Goal: Communication & Community: Answer question/provide support

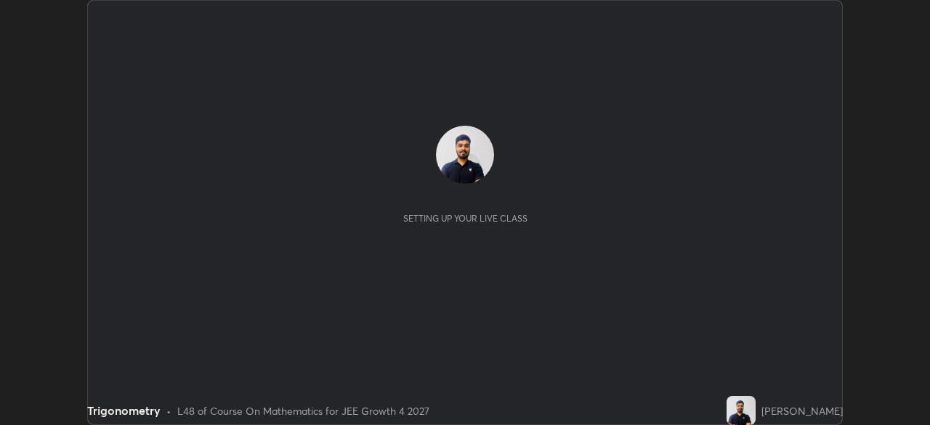
scroll to position [425, 929]
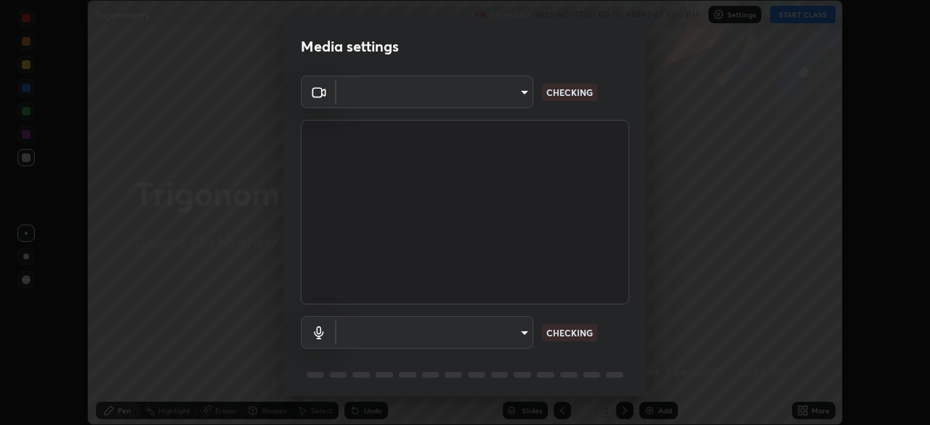
type input "f44939252cec670a7c81aafead478e6b9f15b20a1b8f1ae8dba2619045631b1c"
type input "default"
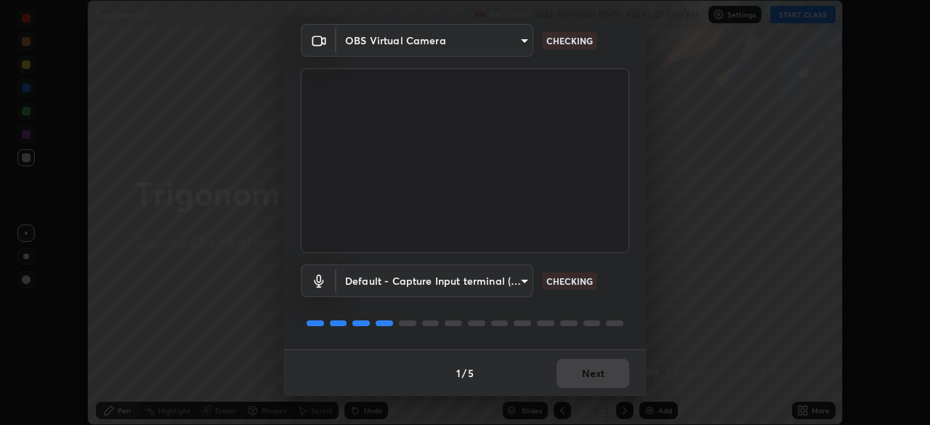
click at [593, 370] on div "1 / 5 Next" at bounding box center [464, 373] width 363 height 47
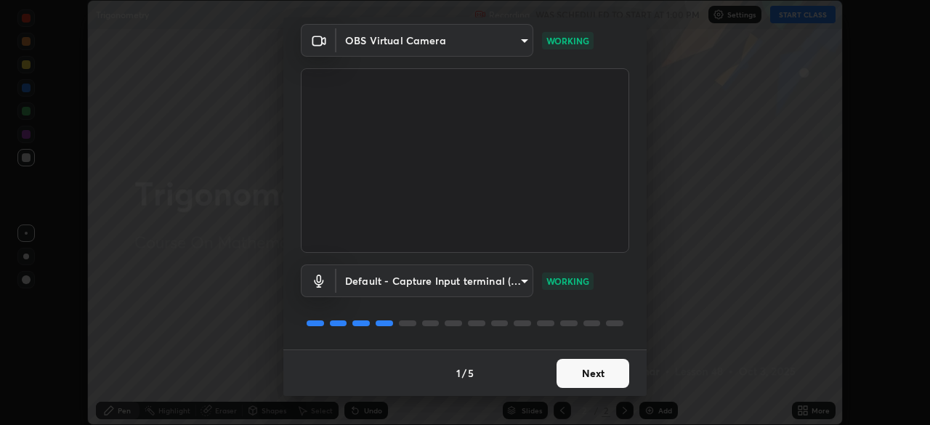
click at [602, 376] on button "Next" at bounding box center [593, 373] width 73 height 29
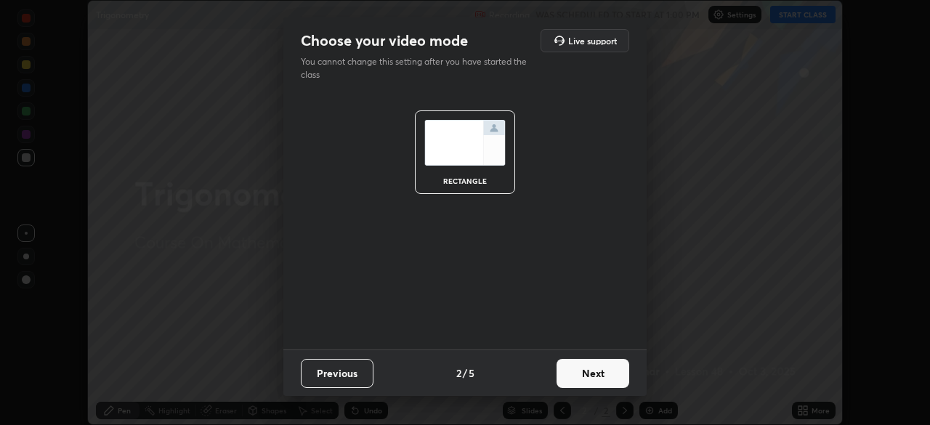
scroll to position [0, 0]
click at [605, 370] on button "Next" at bounding box center [593, 373] width 73 height 29
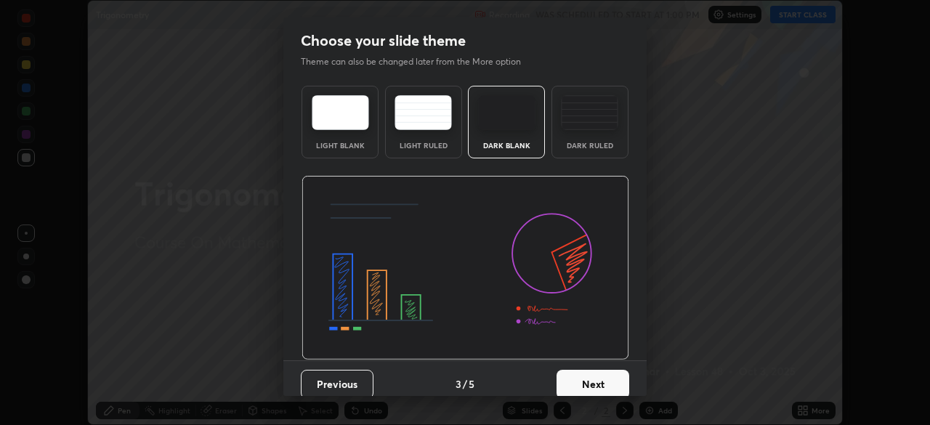
click at [606, 379] on button "Next" at bounding box center [593, 384] width 73 height 29
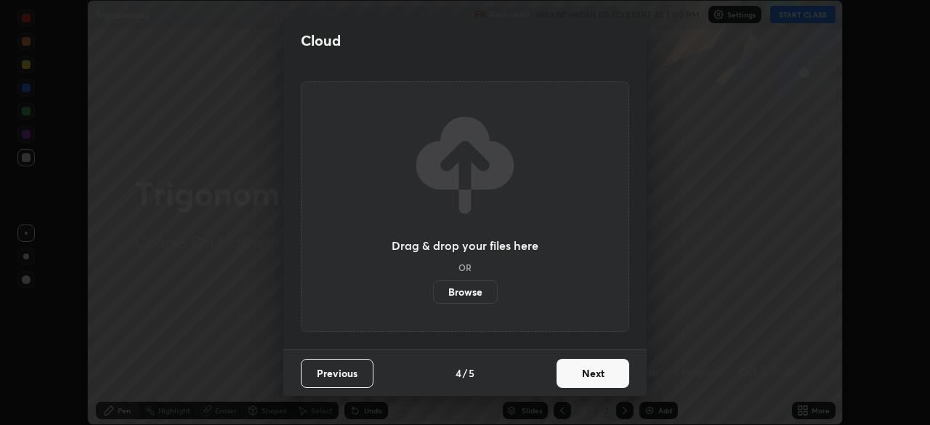
click at [607, 375] on button "Next" at bounding box center [593, 373] width 73 height 29
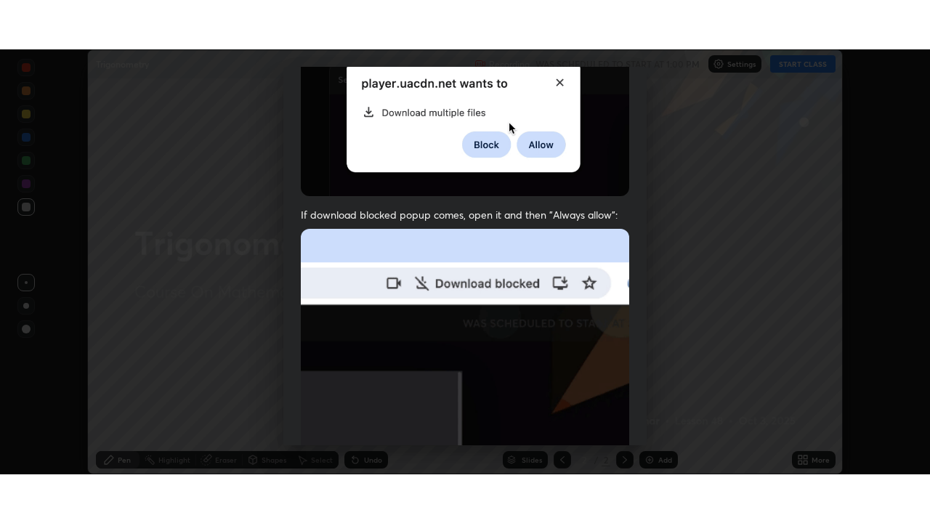
scroll to position [348, 0]
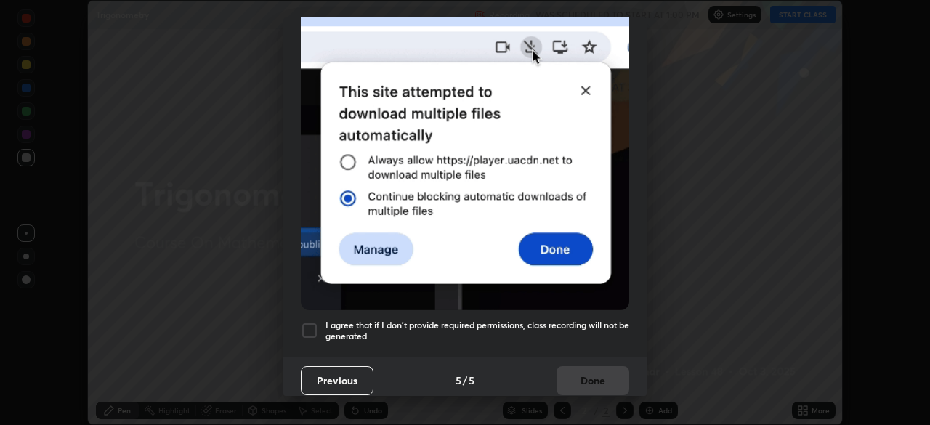
click at [588, 320] on h5 "I agree that if I don't provide required permissions, class recording will not …" at bounding box center [478, 331] width 304 height 23
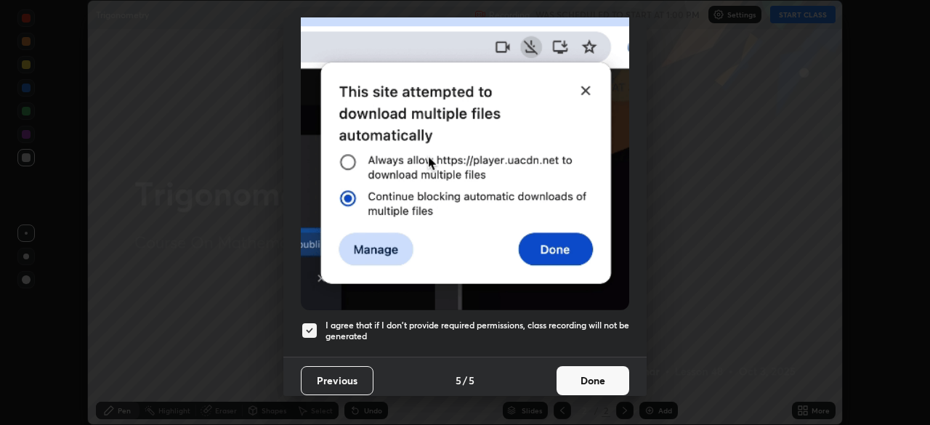
click at [586, 370] on button "Done" at bounding box center [593, 380] width 73 height 29
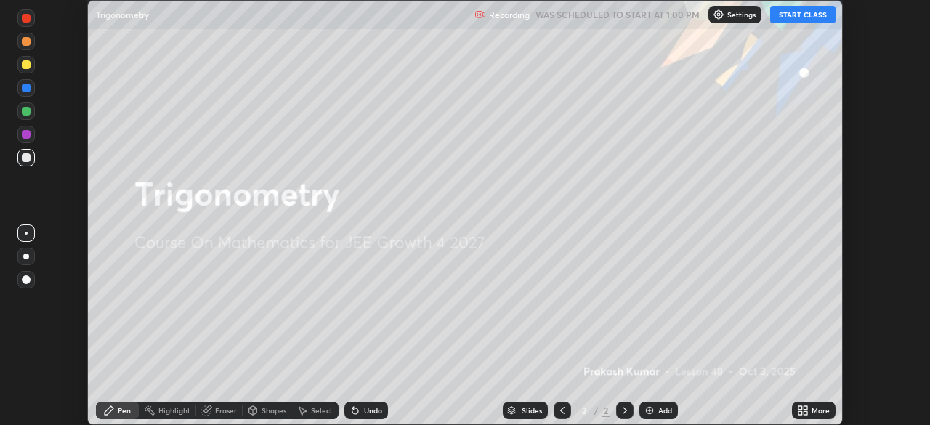
click at [818, 16] on button "START CLASS" at bounding box center [802, 14] width 65 height 17
click at [815, 407] on div "More" at bounding box center [821, 410] width 18 height 7
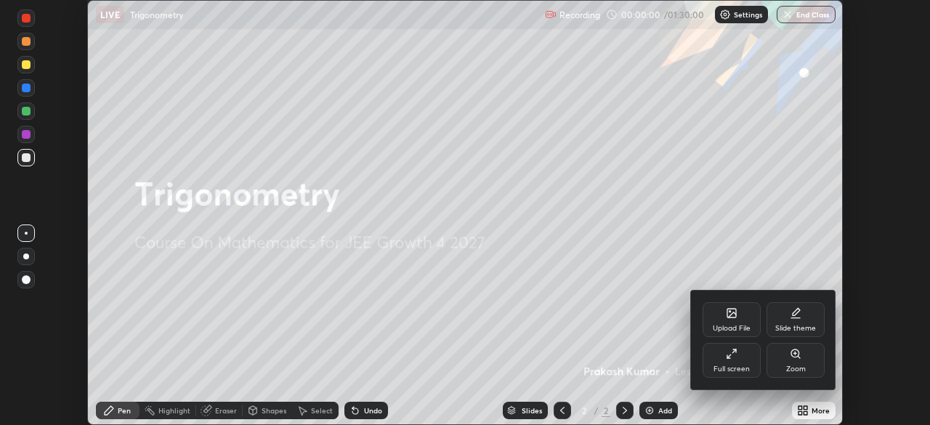
click at [733, 356] on icon at bounding box center [732, 354] width 12 height 12
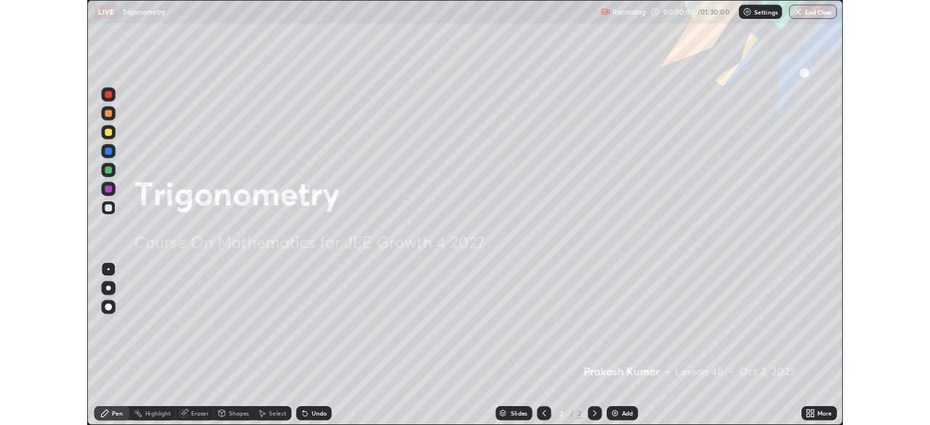
scroll to position [523, 930]
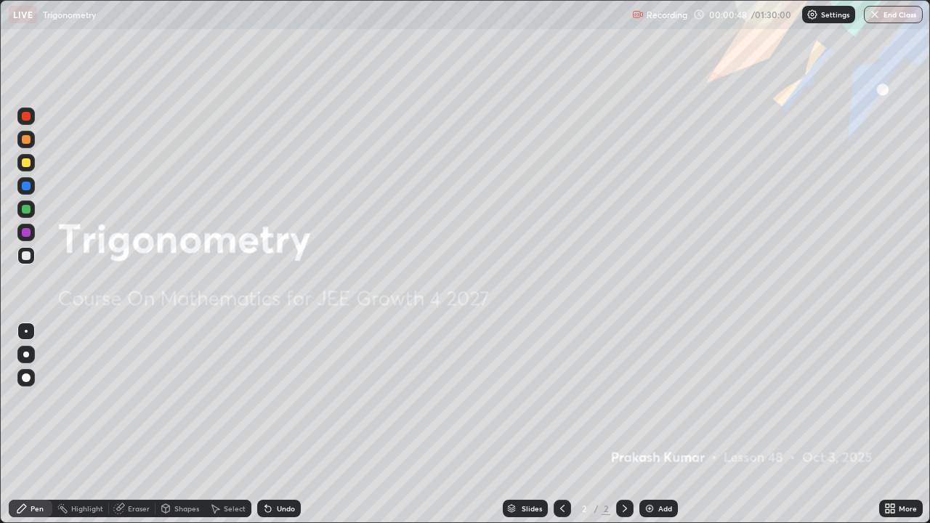
click at [658, 424] on div "Add" at bounding box center [665, 508] width 14 height 7
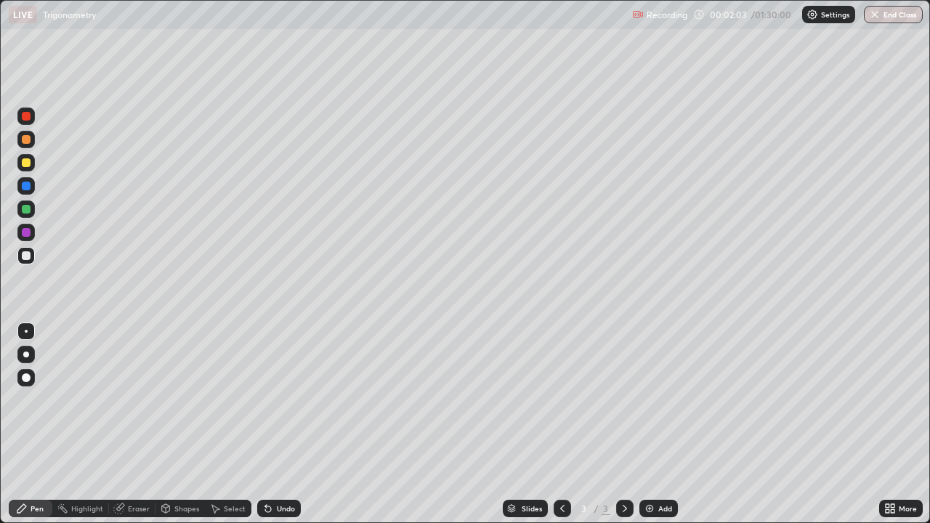
click at [31, 258] on div at bounding box center [25, 255] width 17 height 17
click at [286, 424] on div "Undo" at bounding box center [286, 508] width 18 height 7
click at [279, 424] on div "Undo" at bounding box center [286, 508] width 18 height 7
click at [281, 424] on div "Undo" at bounding box center [279, 508] width 44 height 17
click at [27, 209] on div at bounding box center [26, 209] width 9 height 9
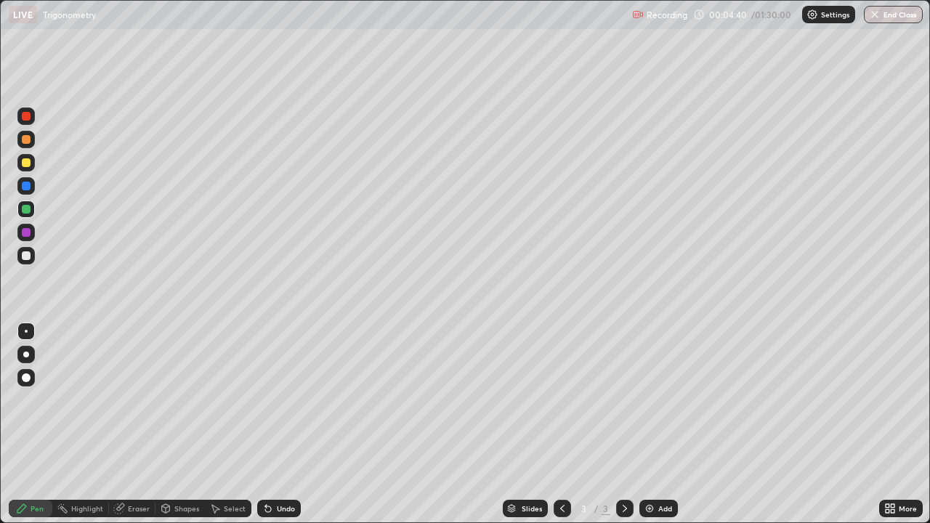
click at [19, 161] on div at bounding box center [25, 162] width 17 height 17
click at [139, 424] on div "Eraser" at bounding box center [132, 508] width 47 height 17
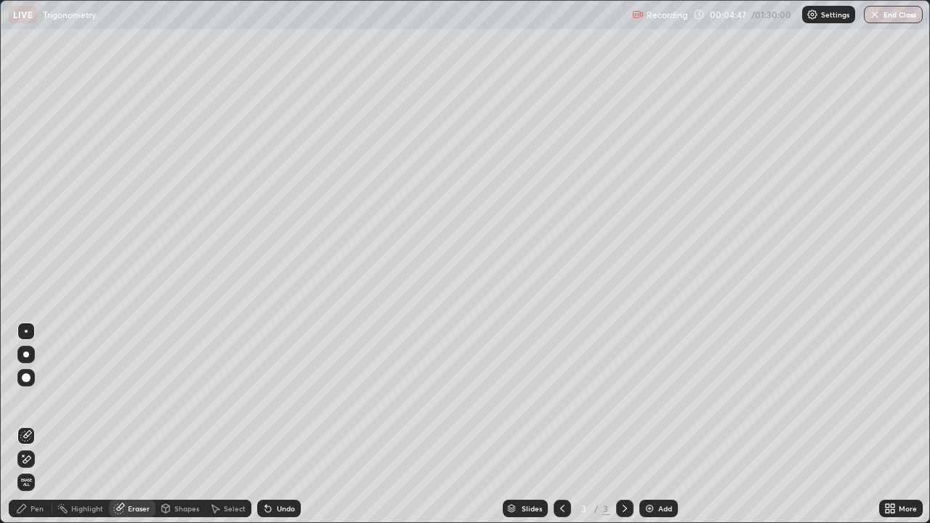
click at [32, 424] on div "Pen" at bounding box center [37, 508] width 13 height 7
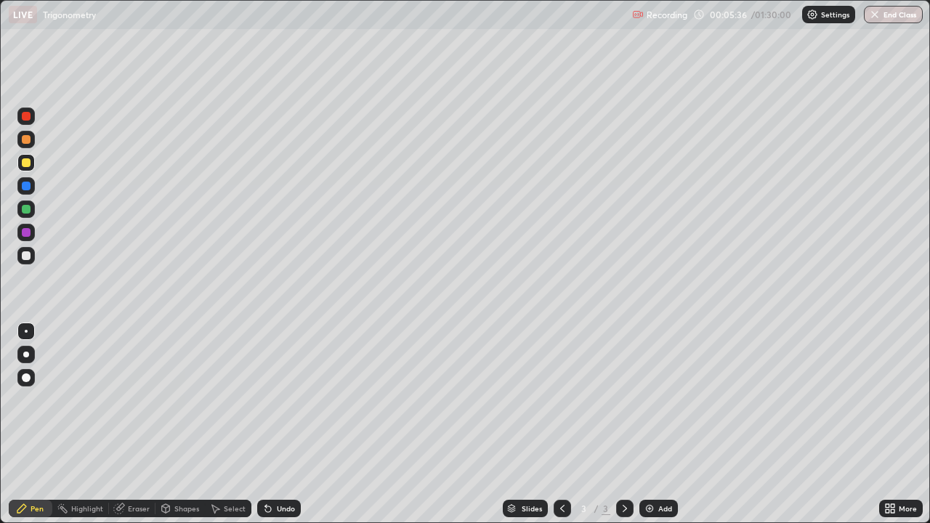
click at [28, 257] on div at bounding box center [26, 255] width 9 height 9
click at [27, 211] on div at bounding box center [26, 209] width 9 height 9
click at [138, 424] on div "Eraser" at bounding box center [139, 508] width 22 height 7
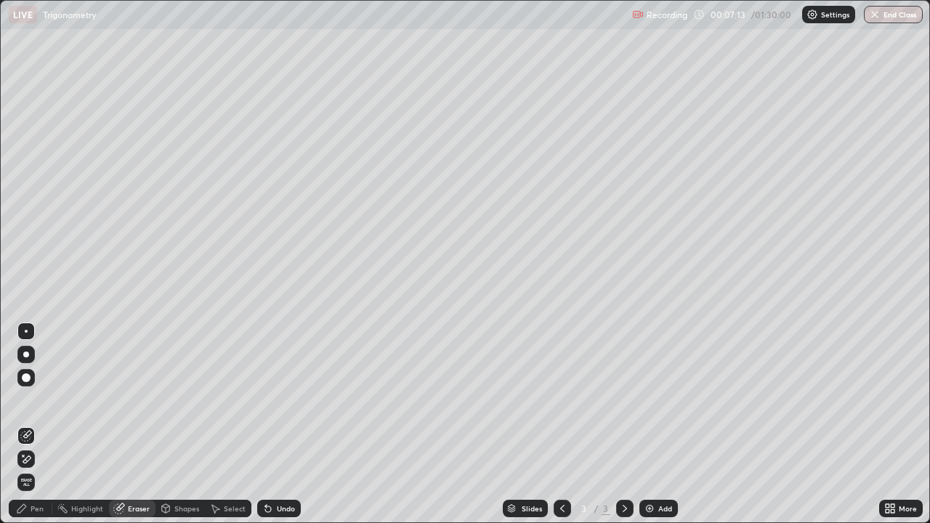
click at [36, 424] on div "Pen" at bounding box center [37, 508] width 13 height 7
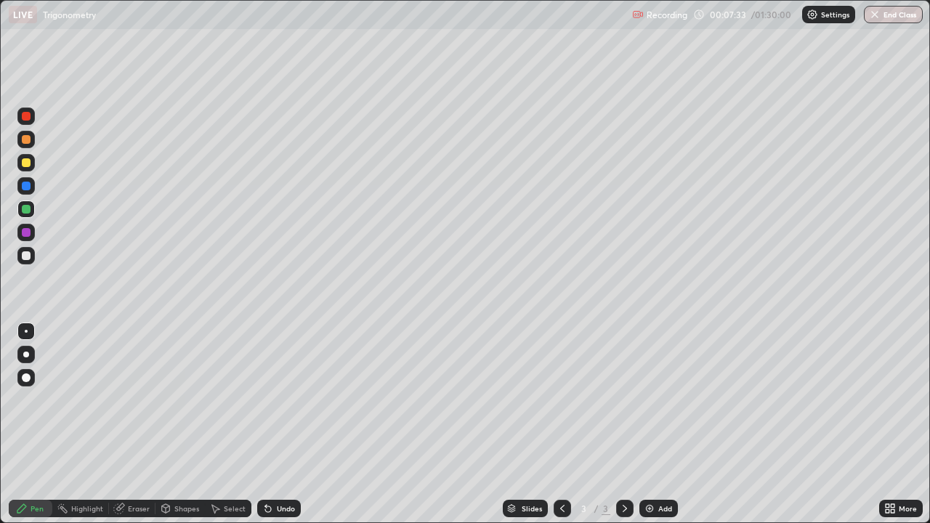
click at [139, 424] on div "Eraser" at bounding box center [139, 508] width 22 height 7
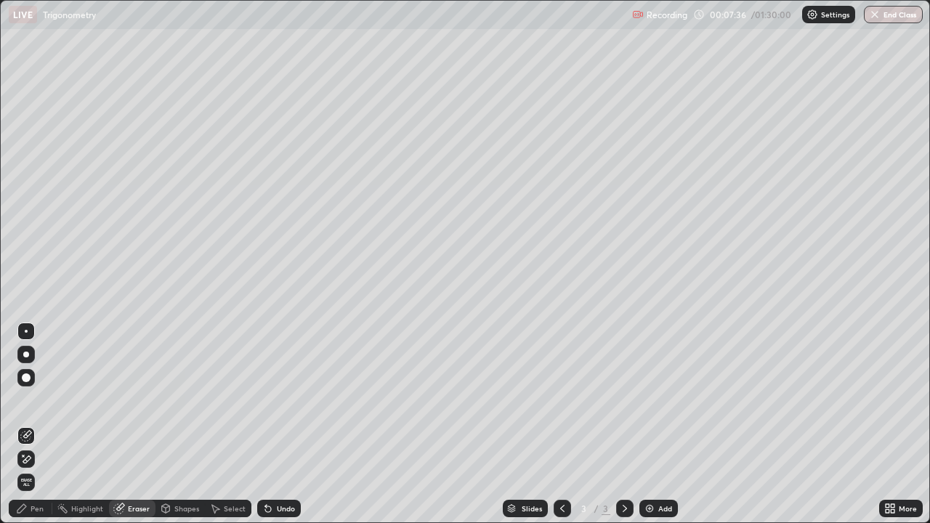
click at [31, 424] on div "Pen" at bounding box center [37, 508] width 13 height 7
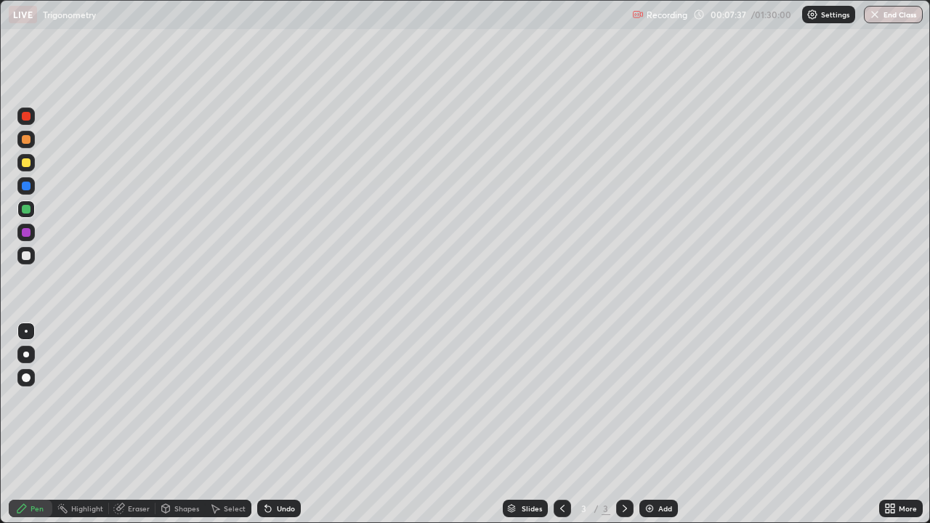
click at [33, 256] on div at bounding box center [25, 255] width 17 height 17
click at [660, 424] on div "Add" at bounding box center [665, 508] width 14 height 7
click at [569, 424] on div at bounding box center [562, 508] width 17 height 17
click at [624, 424] on icon at bounding box center [625, 509] width 12 height 12
click at [561, 424] on icon at bounding box center [563, 509] width 12 height 12
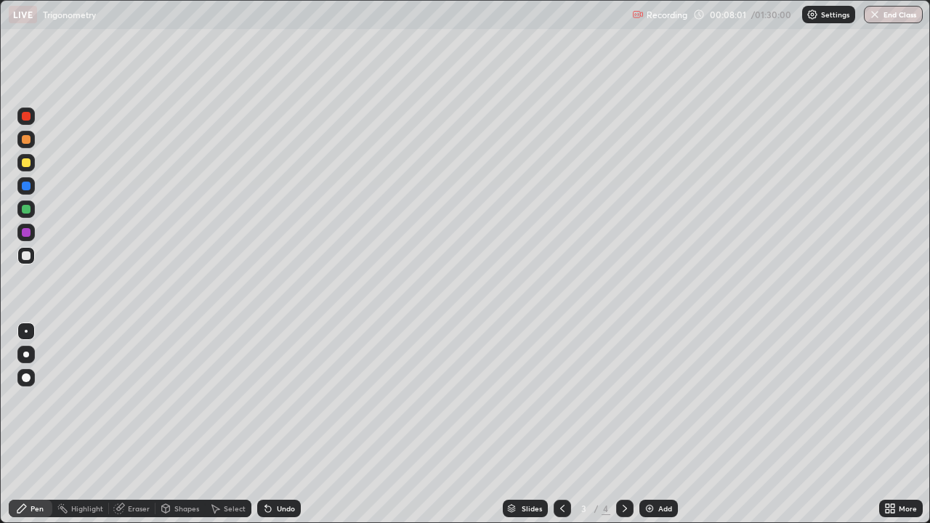
click at [624, 424] on div at bounding box center [624, 508] width 17 height 17
click at [561, 424] on icon at bounding box center [563, 509] width 12 height 12
click at [623, 424] on icon at bounding box center [625, 509] width 12 height 12
click at [130, 424] on div "Eraser" at bounding box center [132, 508] width 47 height 17
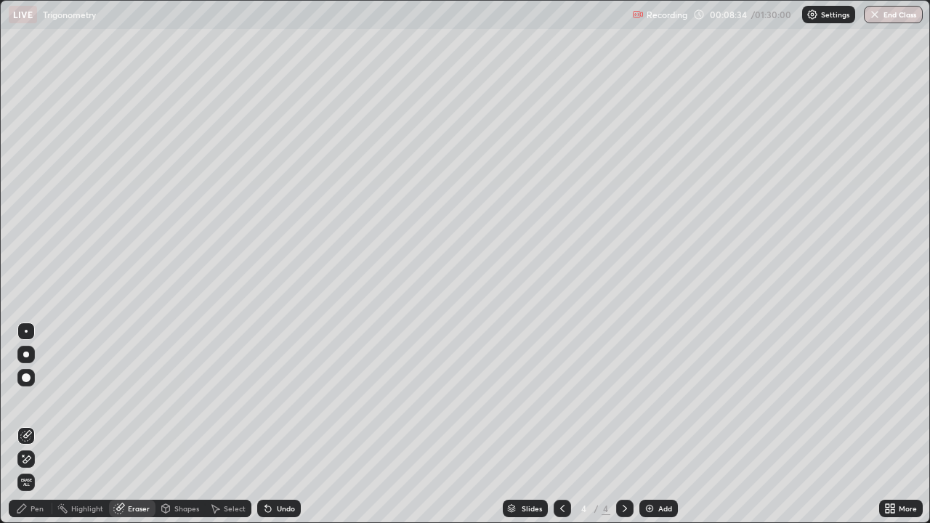
click at [25, 424] on div "Pen" at bounding box center [31, 508] width 44 height 17
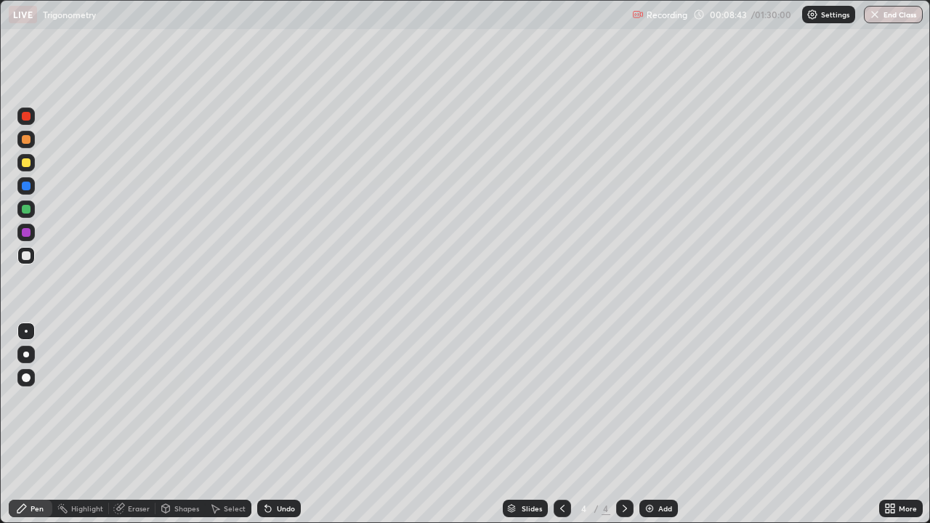
click at [139, 424] on div "Eraser" at bounding box center [139, 508] width 22 height 7
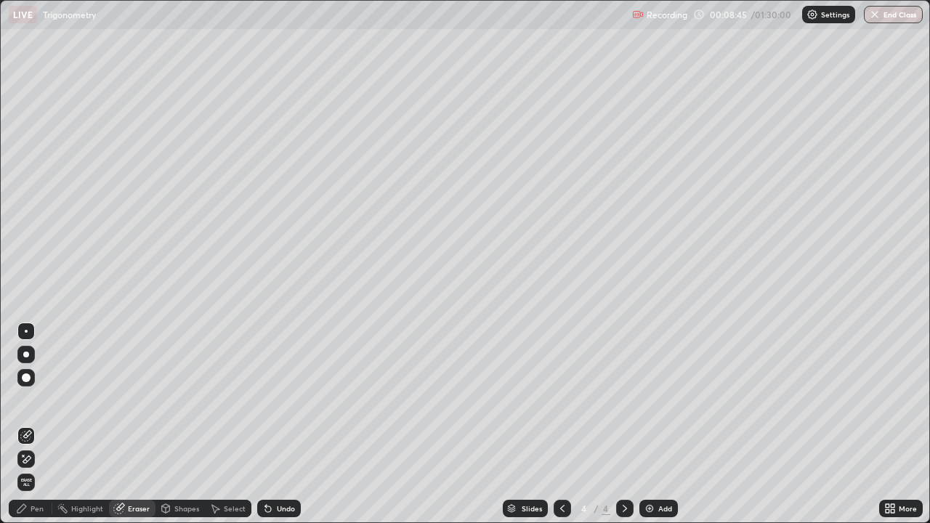
click at [134, 424] on div "Eraser" at bounding box center [139, 508] width 22 height 7
click at [23, 424] on icon at bounding box center [23, 455] width 1 height 1
click at [41, 424] on div "Pen" at bounding box center [31, 508] width 44 height 17
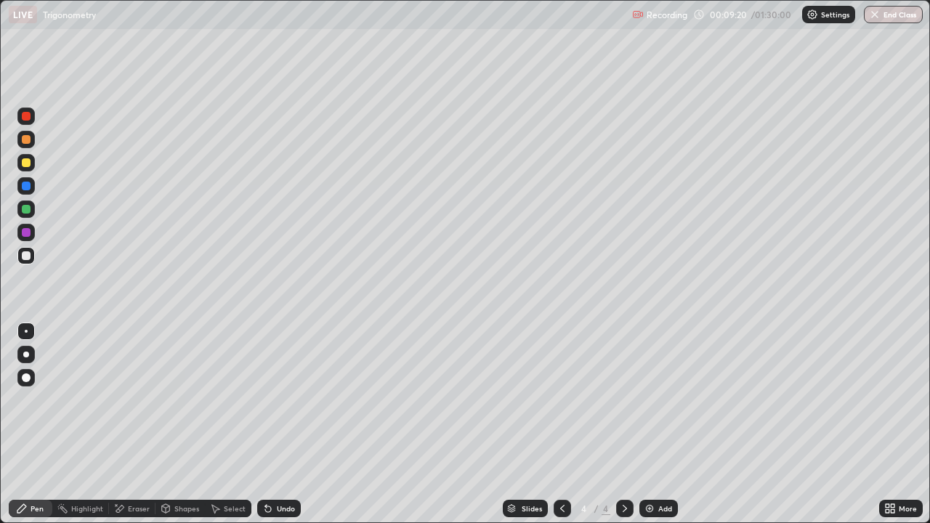
click at [562, 424] on icon at bounding box center [563, 509] width 12 height 12
click at [624, 424] on icon at bounding box center [625, 509] width 12 height 12
click at [126, 424] on div "Eraser" at bounding box center [132, 508] width 47 height 17
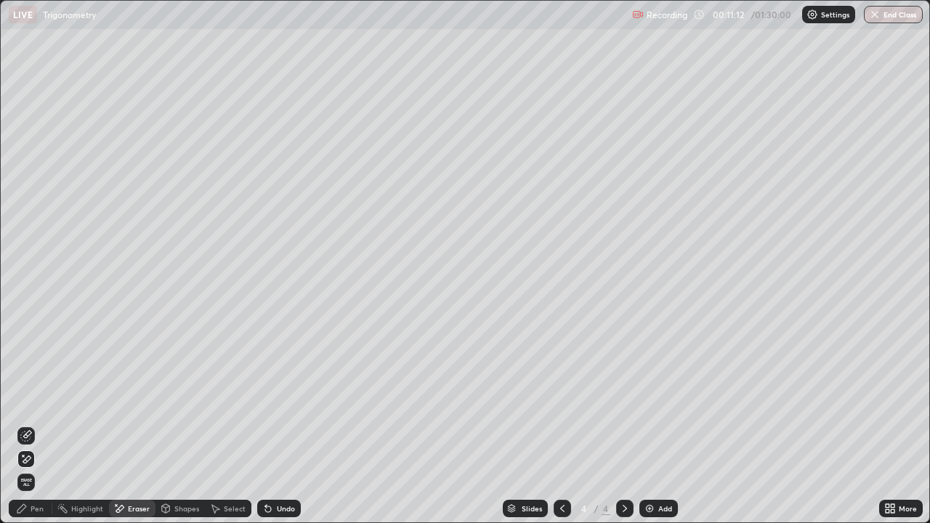
click at [25, 424] on div "Pen" at bounding box center [31, 508] width 44 height 17
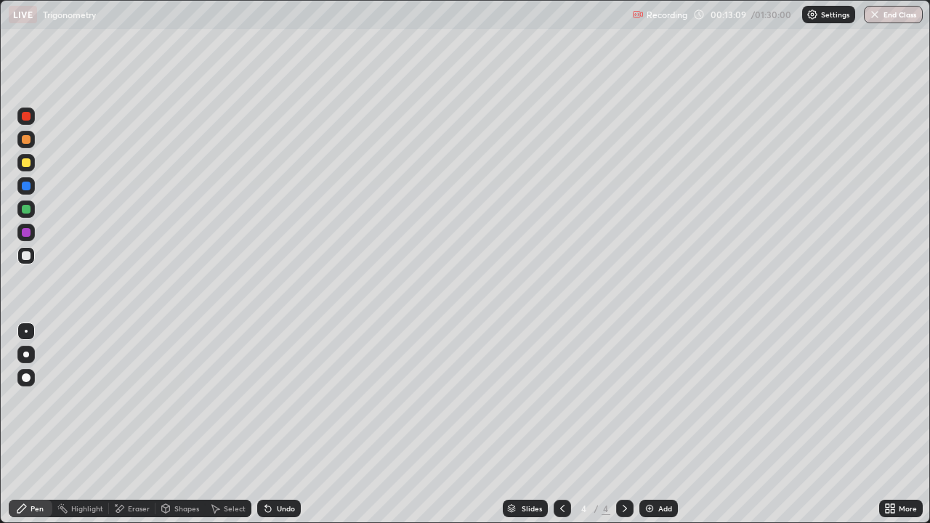
click at [142, 424] on div "Eraser" at bounding box center [132, 508] width 47 height 17
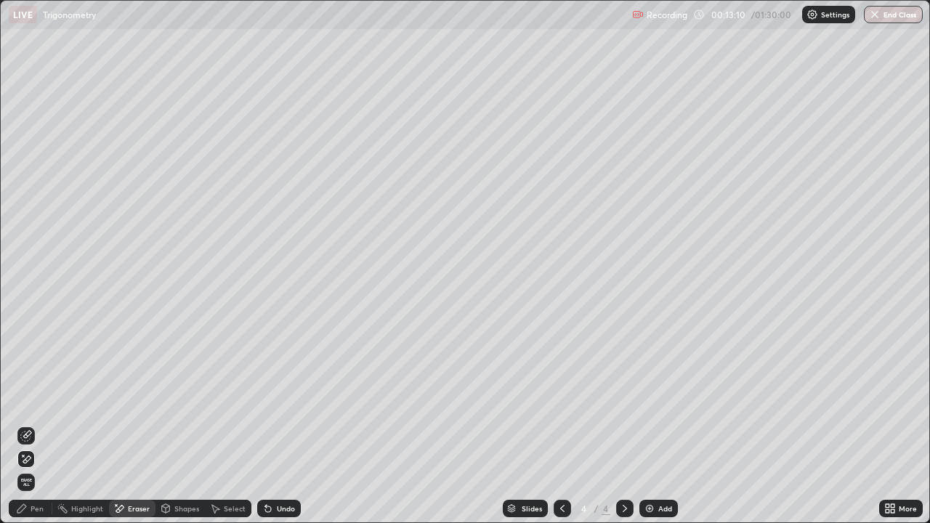
click at [19, 424] on div "Pen" at bounding box center [31, 508] width 44 height 17
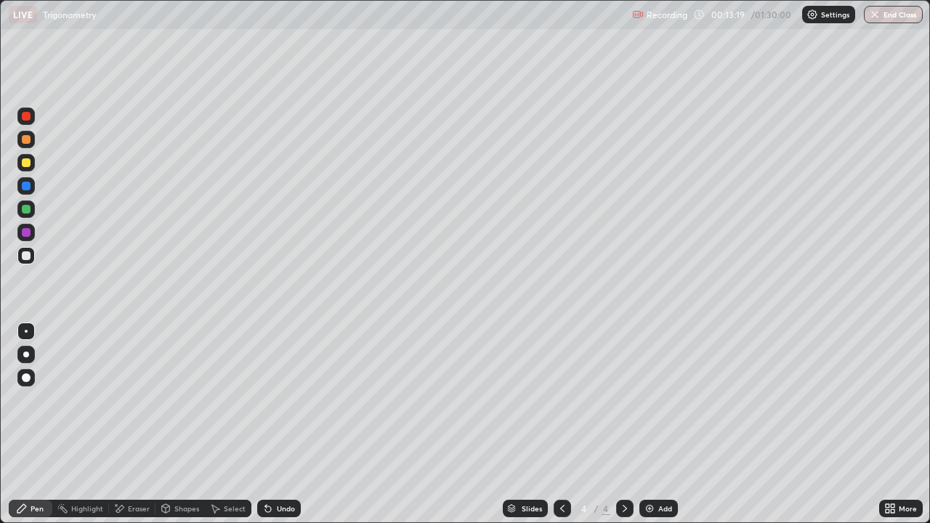
click at [129, 424] on div "Eraser" at bounding box center [132, 508] width 47 height 17
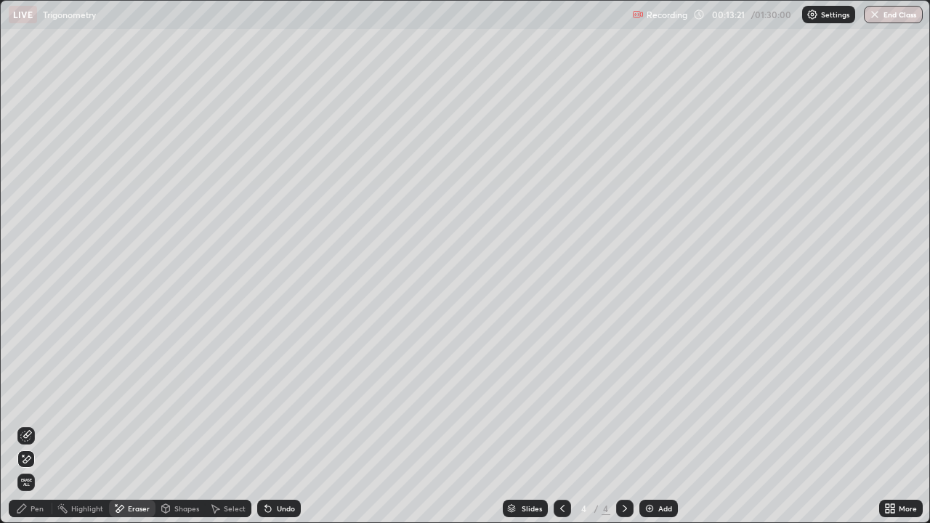
click at [35, 424] on div "Pen" at bounding box center [31, 508] width 44 height 17
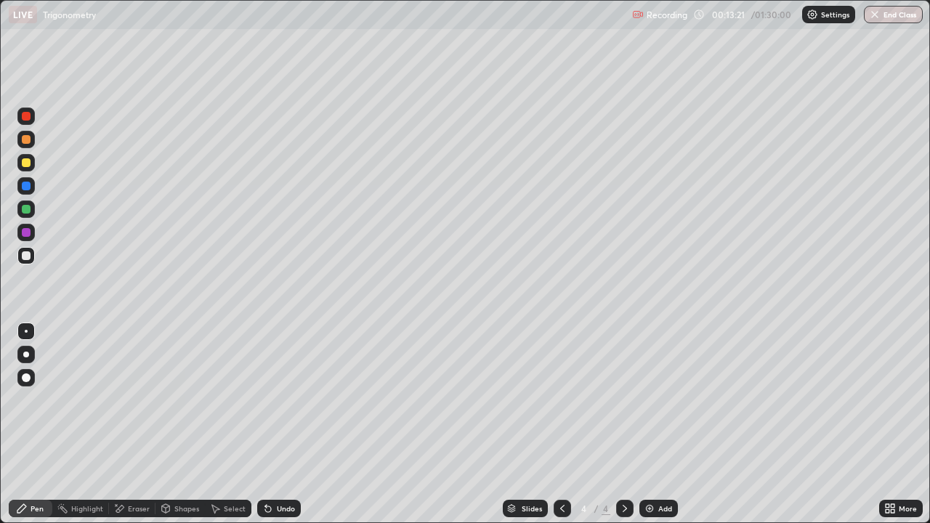
click at [31, 424] on div "Pen" at bounding box center [37, 508] width 13 height 7
click at [27, 210] on div at bounding box center [26, 209] width 9 height 9
click at [244, 424] on div "Select" at bounding box center [228, 508] width 47 height 29
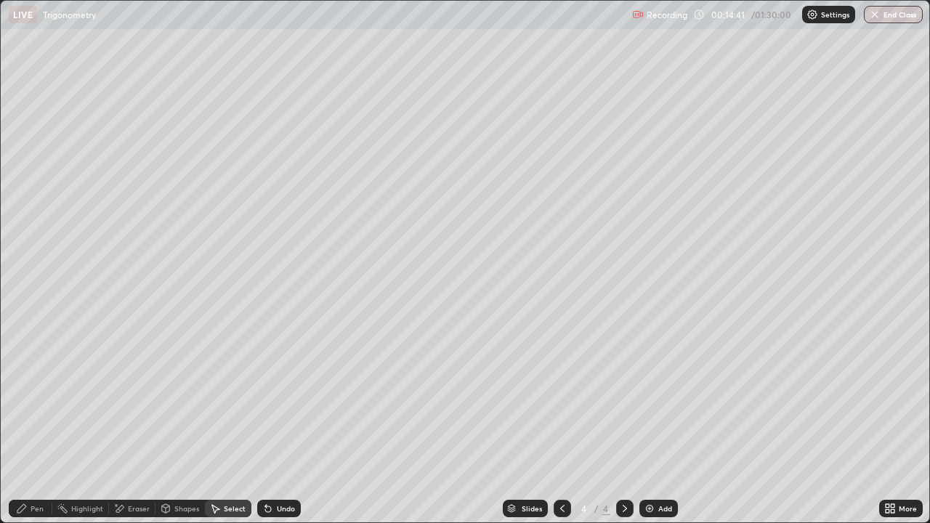
click at [122, 424] on icon at bounding box center [119, 509] width 12 height 12
click at [33, 424] on div "Pen" at bounding box center [31, 508] width 44 height 17
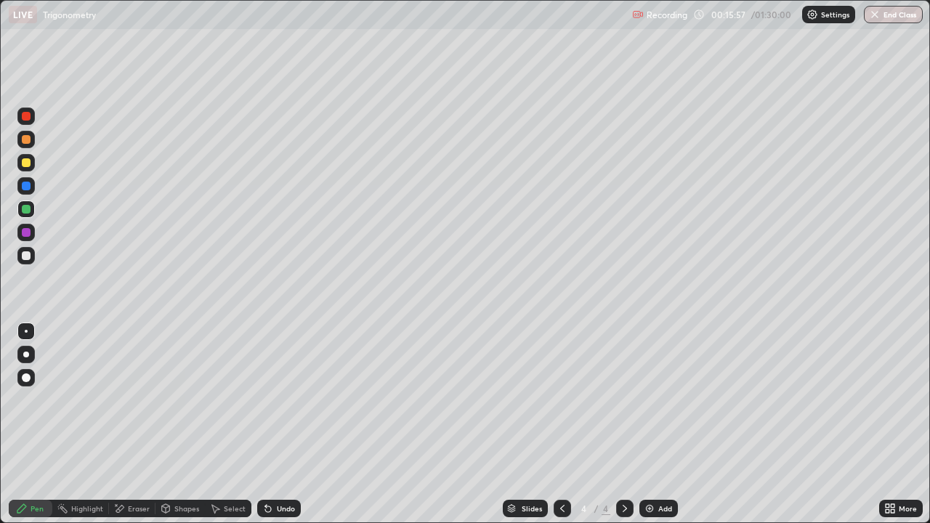
click at [564, 424] on div at bounding box center [562, 508] width 17 height 17
click at [624, 424] on icon at bounding box center [625, 509] width 12 height 12
click at [568, 424] on div at bounding box center [562, 508] width 17 height 17
click at [624, 424] on icon at bounding box center [625, 509] width 12 height 12
click at [668, 424] on div "Add" at bounding box center [665, 508] width 14 height 7
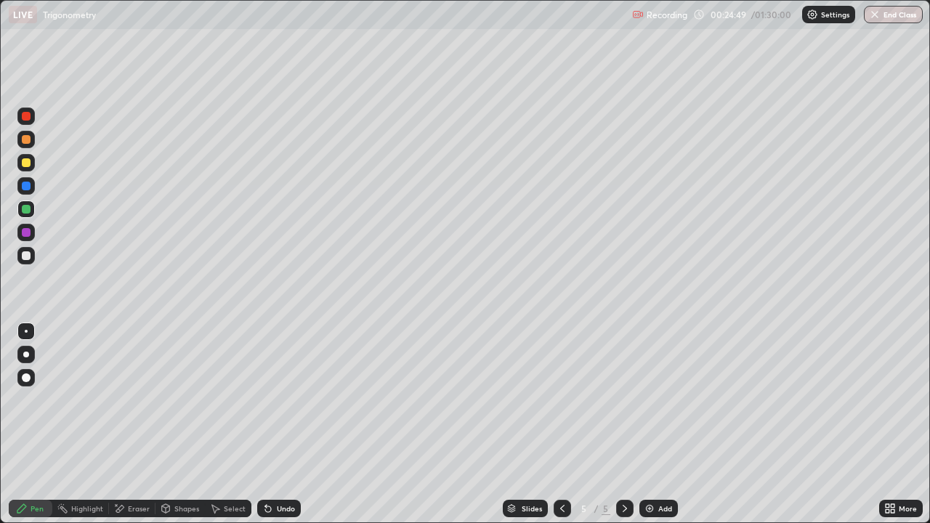
click at [28, 262] on div at bounding box center [25, 255] width 17 height 17
click at [561, 424] on icon at bounding box center [563, 509] width 12 height 12
click at [25, 164] on div at bounding box center [26, 162] width 9 height 9
click at [617, 424] on div at bounding box center [624, 508] width 17 height 17
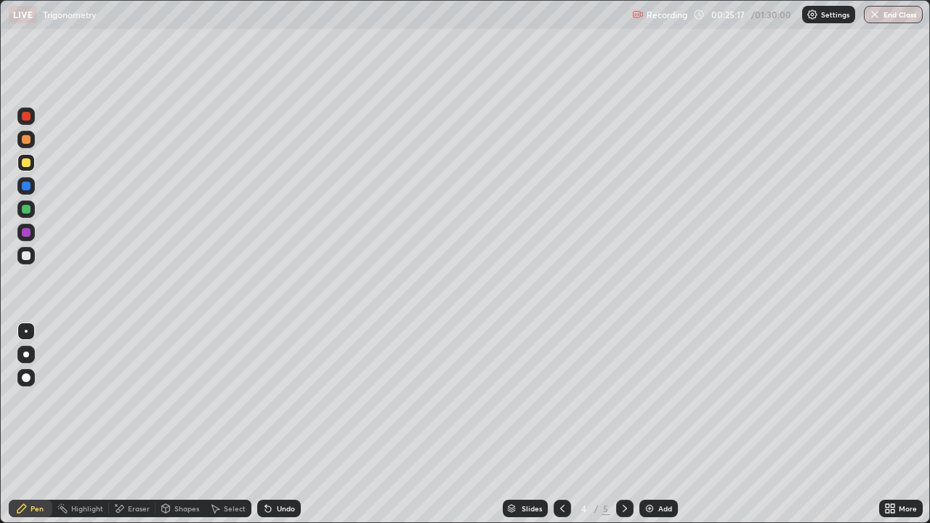
click at [619, 424] on icon at bounding box center [625, 509] width 12 height 12
click at [26, 257] on div at bounding box center [26, 255] width 9 height 9
click at [137, 424] on div "Eraser" at bounding box center [139, 508] width 22 height 7
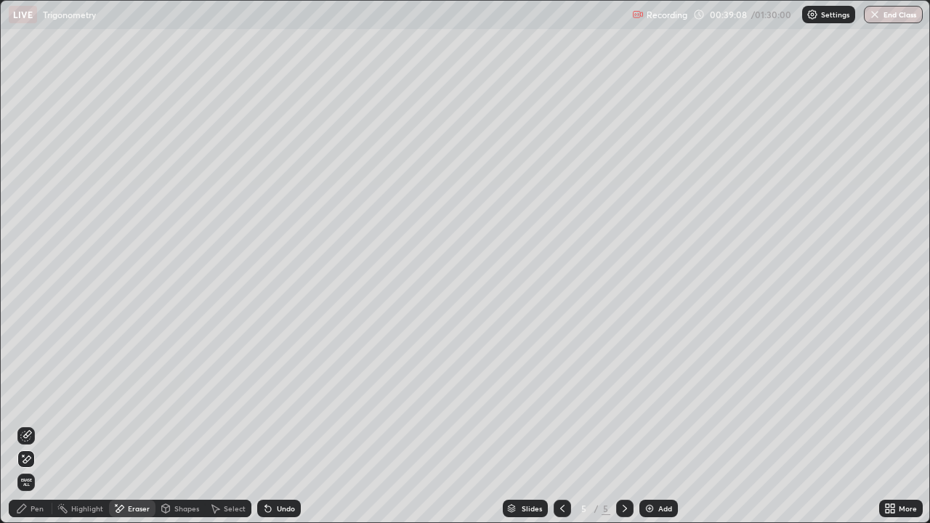
click at [25, 424] on div "Pen" at bounding box center [31, 508] width 44 height 17
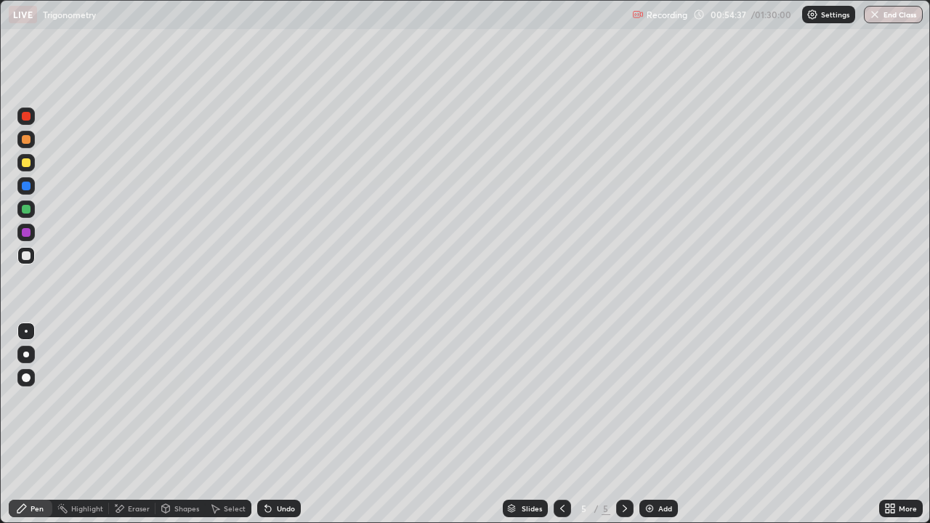
click at [31, 261] on div at bounding box center [25, 255] width 17 height 17
click at [125, 424] on div "Eraser" at bounding box center [132, 508] width 47 height 17
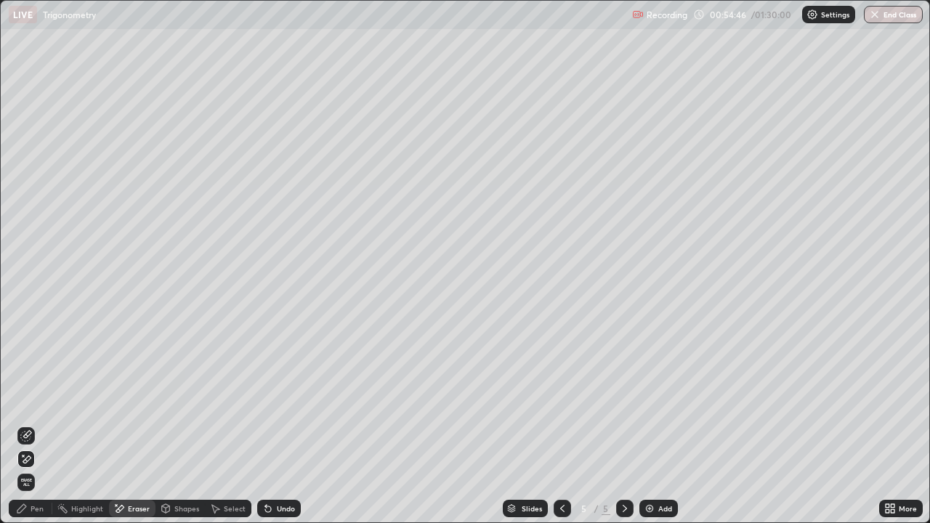
click at [38, 424] on div "Pen" at bounding box center [31, 508] width 44 height 17
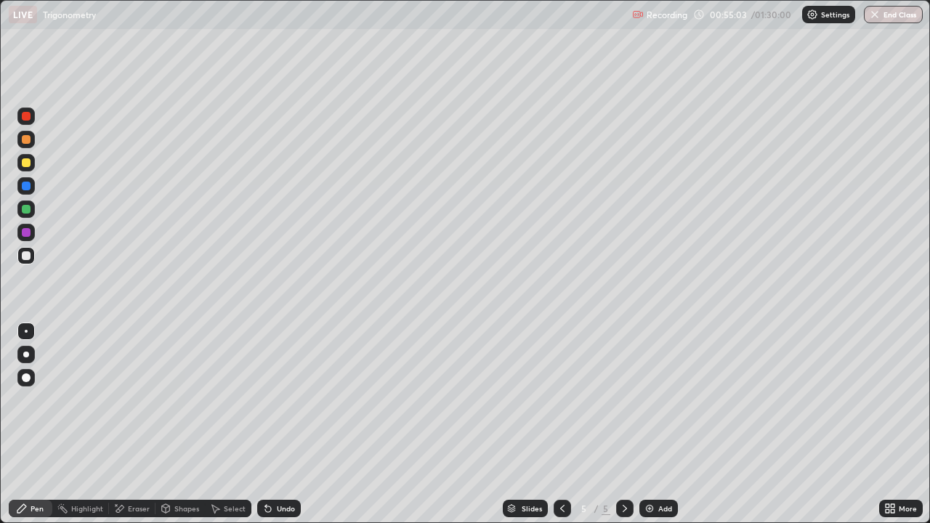
click at [29, 203] on div at bounding box center [25, 209] width 17 height 17
click at [272, 424] on icon at bounding box center [268, 509] width 12 height 12
click at [278, 424] on div "Undo" at bounding box center [286, 508] width 18 height 7
click at [271, 424] on icon at bounding box center [268, 509] width 12 height 12
click at [272, 424] on div "Undo" at bounding box center [279, 508] width 44 height 17
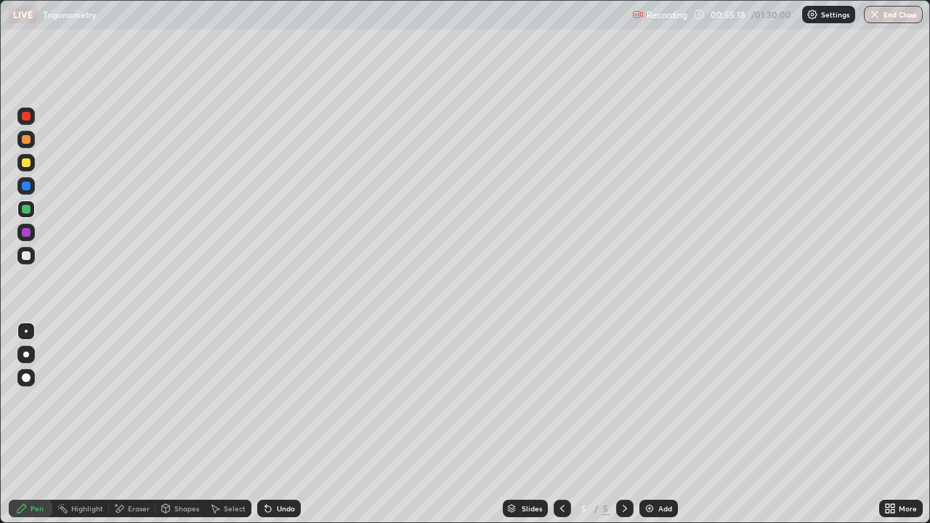
click at [271, 424] on icon at bounding box center [268, 509] width 12 height 12
click at [279, 424] on div "Undo" at bounding box center [279, 508] width 44 height 17
click at [30, 259] on div at bounding box center [25, 255] width 17 height 17
click at [27, 208] on div at bounding box center [26, 209] width 9 height 9
click at [288, 424] on div "Undo" at bounding box center [286, 508] width 18 height 7
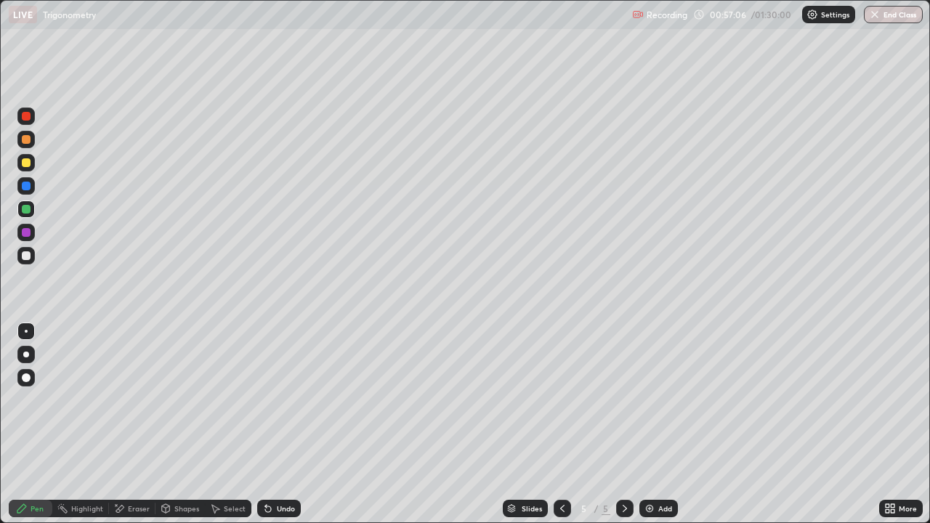
click at [288, 424] on div "Undo" at bounding box center [286, 508] width 18 height 7
click at [663, 424] on div "Add" at bounding box center [665, 508] width 14 height 7
click at [31, 259] on div at bounding box center [25, 255] width 17 height 17
click at [27, 164] on div at bounding box center [26, 162] width 9 height 9
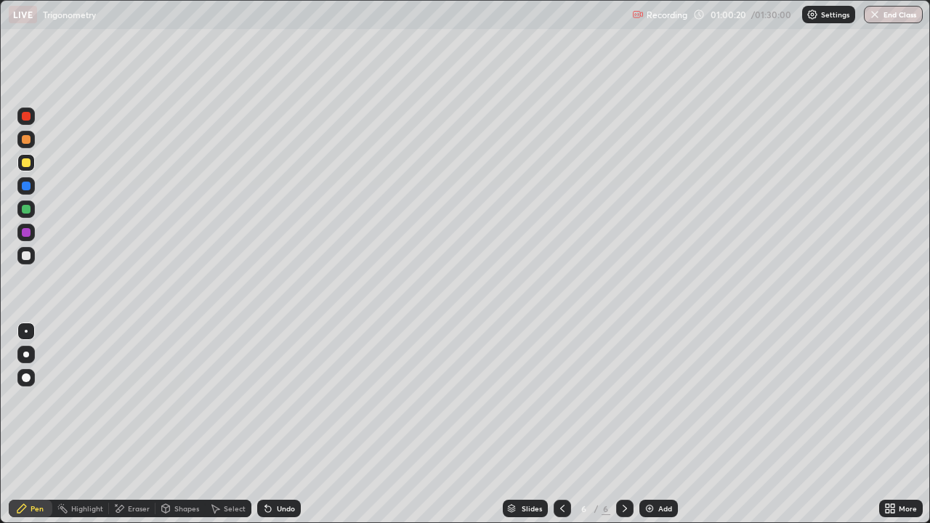
click at [135, 424] on div "Eraser" at bounding box center [139, 508] width 22 height 7
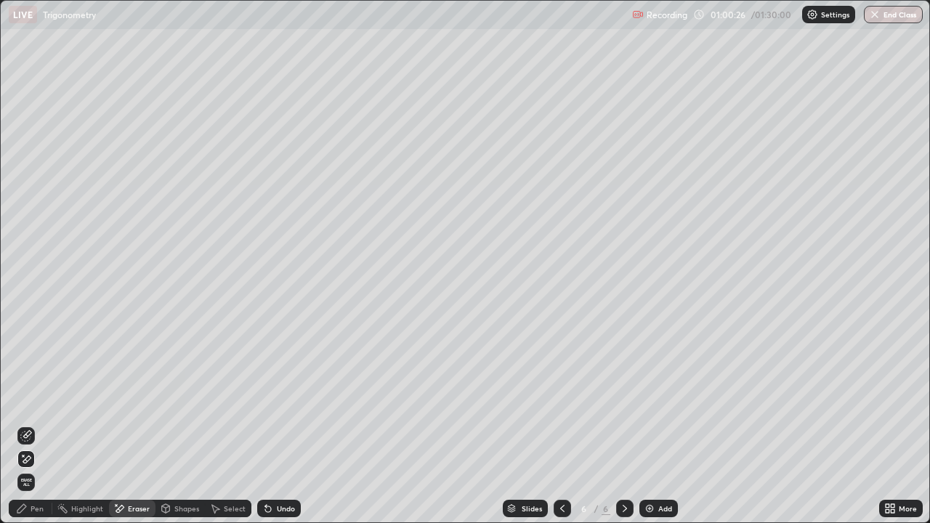
click at [15, 424] on div "Pen" at bounding box center [31, 508] width 44 height 17
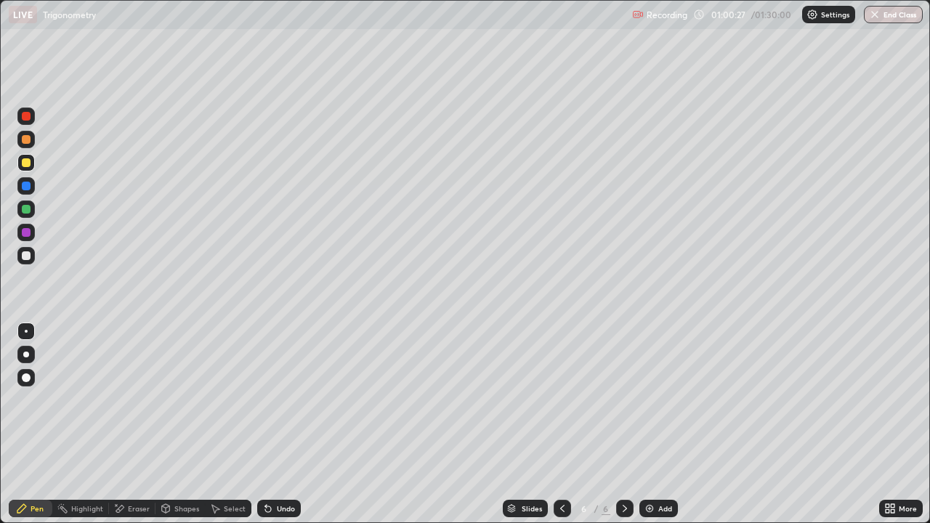
click at [25, 256] on div at bounding box center [26, 255] width 9 height 9
click at [30, 164] on div at bounding box center [26, 162] width 9 height 9
click at [28, 257] on div at bounding box center [26, 255] width 9 height 9
click at [31, 209] on div at bounding box center [25, 209] width 17 height 17
click at [134, 424] on div "Eraser" at bounding box center [139, 508] width 22 height 7
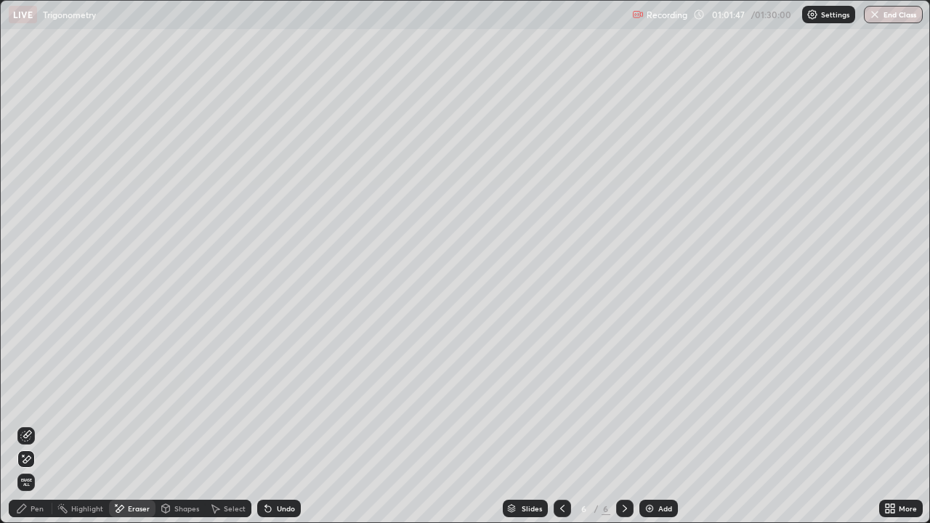
click at [33, 424] on div "Pen" at bounding box center [31, 508] width 44 height 17
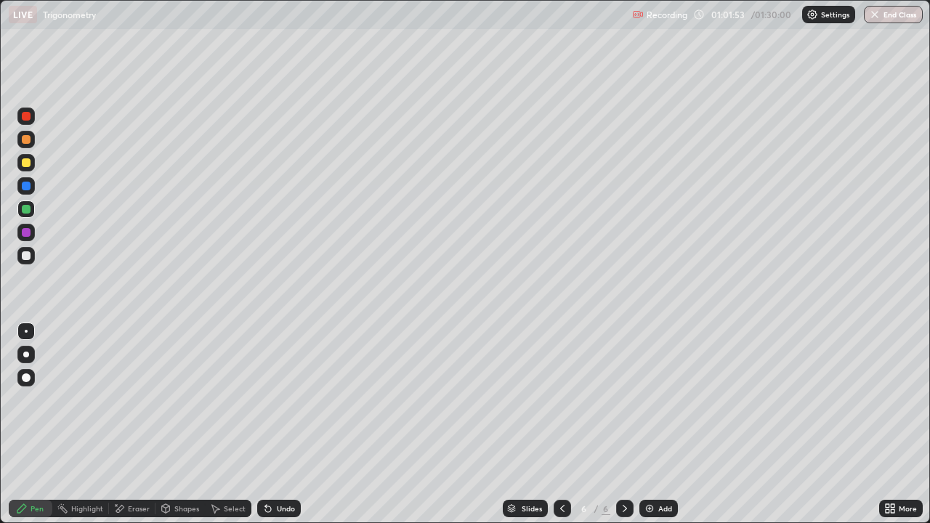
click at [129, 424] on div "Eraser" at bounding box center [132, 508] width 47 height 17
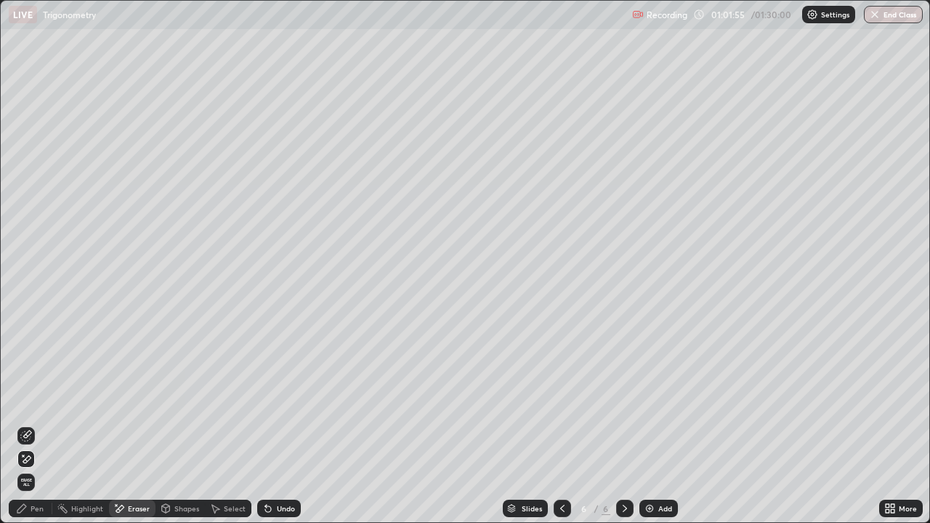
click at [46, 424] on div "Pen" at bounding box center [31, 508] width 44 height 17
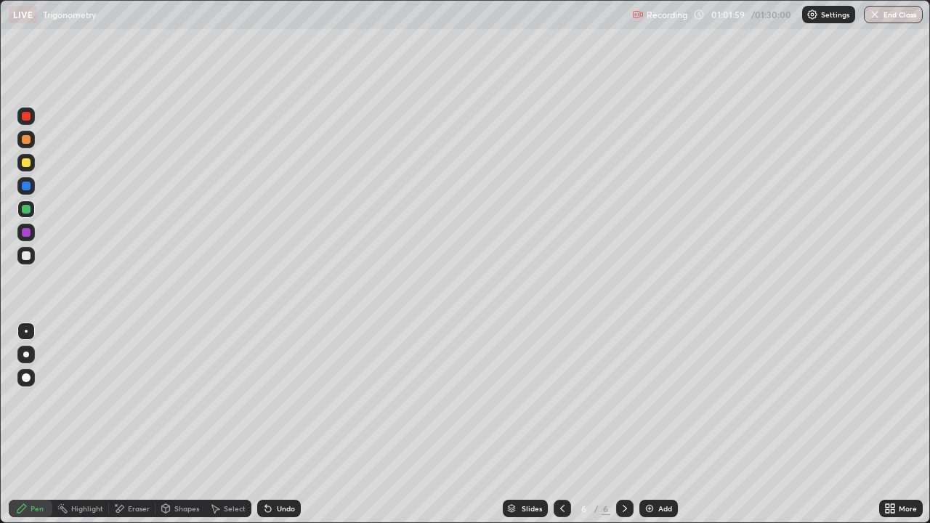
click at [134, 424] on div "Eraser" at bounding box center [139, 508] width 22 height 7
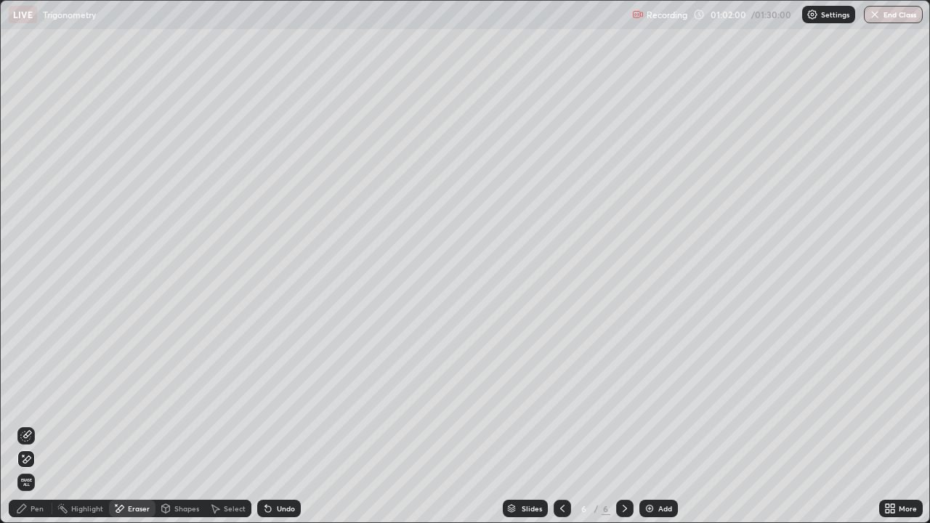
click at [21, 424] on div "Pen" at bounding box center [31, 508] width 44 height 17
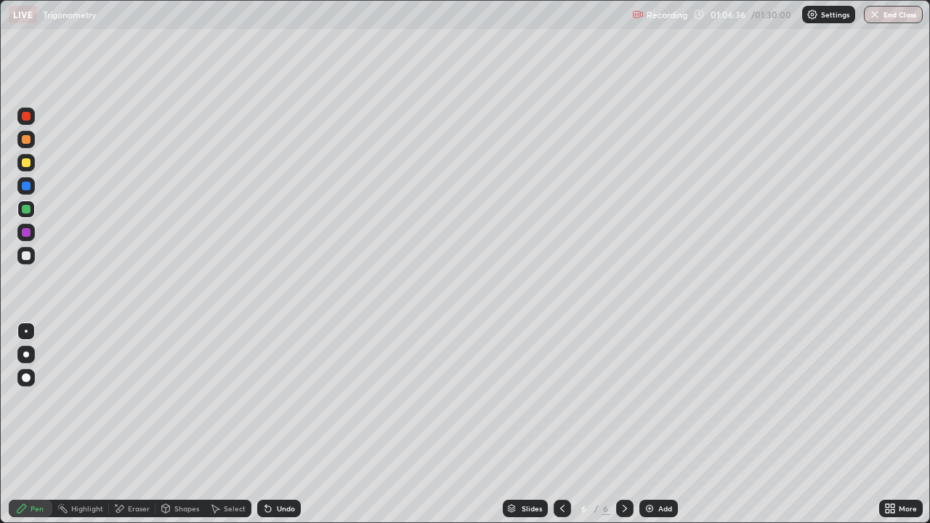
click at [660, 424] on div "Add" at bounding box center [665, 508] width 14 height 7
click at [29, 254] on div at bounding box center [26, 255] width 9 height 9
click at [24, 209] on div at bounding box center [26, 209] width 9 height 9
click at [560, 424] on icon at bounding box center [563, 509] width 12 height 12
click at [561, 424] on icon at bounding box center [563, 509] width 12 height 12
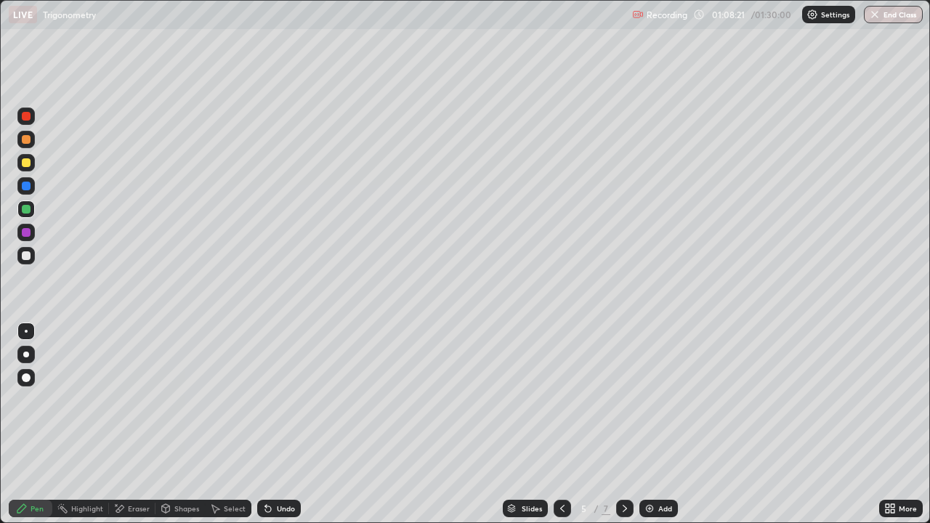
click at [616, 424] on div at bounding box center [624, 508] width 17 height 17
click at [561, 424] on icon at bounding box center [563, 509] width 12 height 12
click at [624, 424] on icon at bounding box center [625, 509] width 12 height 12
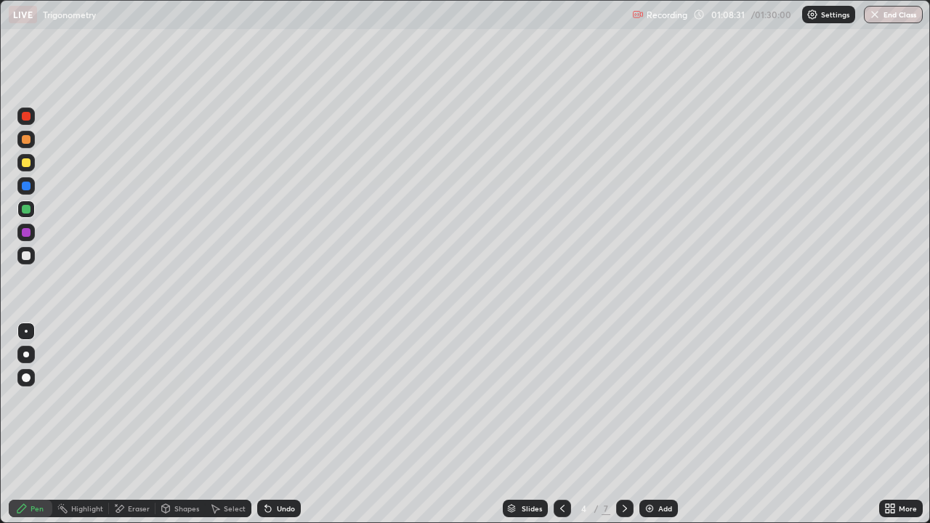
click at [621, 424] on icon at bounding box center [625, 509] width 12 height 12
click at [624, 424] on icon at bounding box center [625, 508] width 4 height 7
click at [30, 257] on div at bounding box center [26, 255] width 9 height 9
click at [282, 424] on div "Undo" at bounding box center [286, 508] width 18 height 7
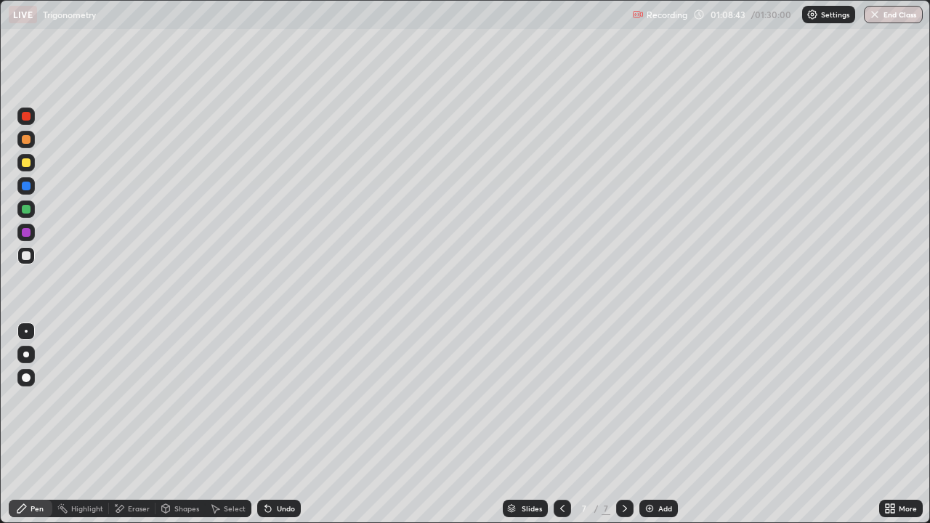
click at [282, 424] on div "Undo" at bounding box center [286, 508] width 18 height 7
click at [561, 424] on icon at bounding box center [563, 509] width 12 height 12
click at [619, 424] on icon at bounding box center [625, 509] width 12 height 12
click at [25, 159] on div at bounding box center [26, 162] width 9 height 9
click at [141, 424] on div "Eraser" at bounding box center [139, 508] width 22 height 7
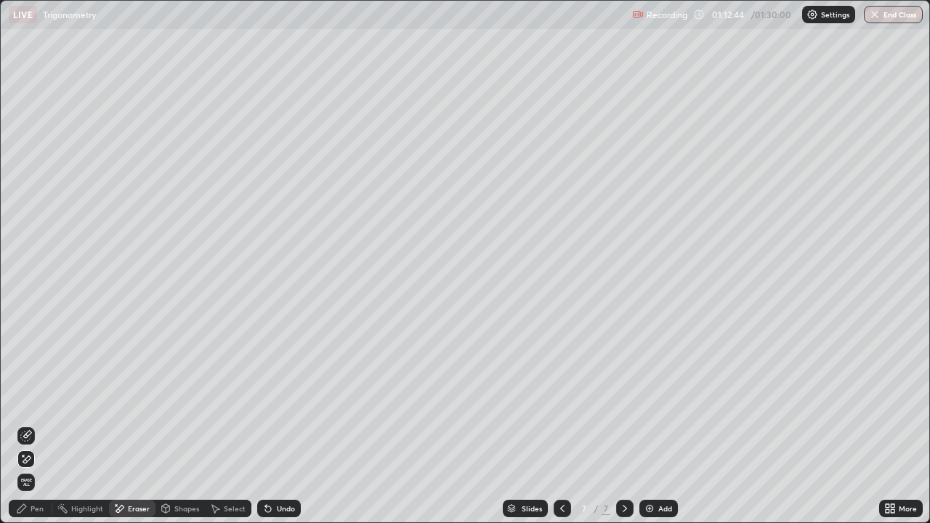
click at [33, 424] on div "Pen" at bounding box center [31, 508] width 44 height 17
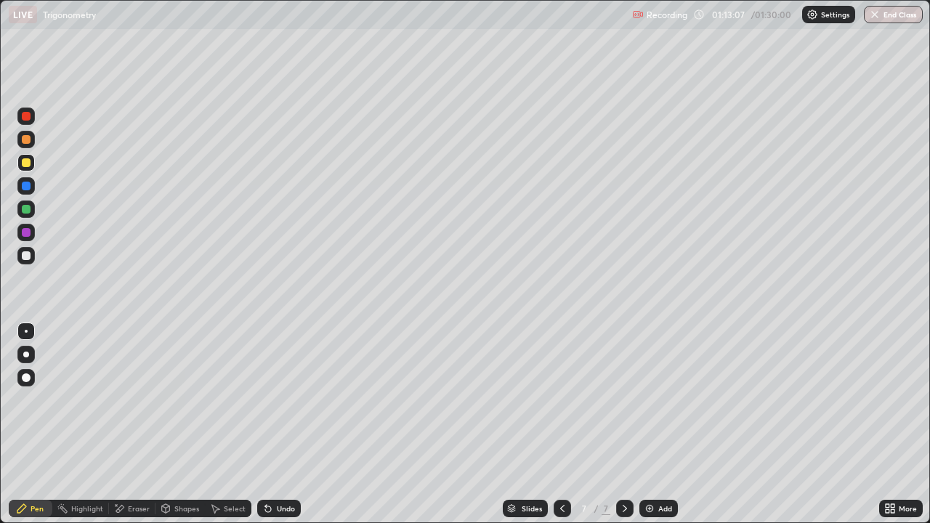
click at [132, 424] on div "Eraser" at bounding box center [132, 508] width 47 height 17
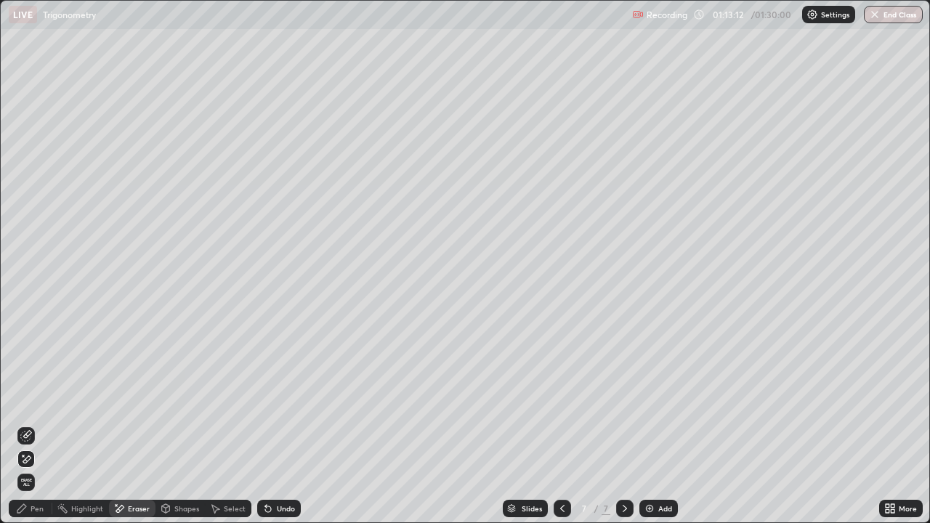
click at [34, 424] on div "Pen" at bounding box center [31, 508] width 44 height 17
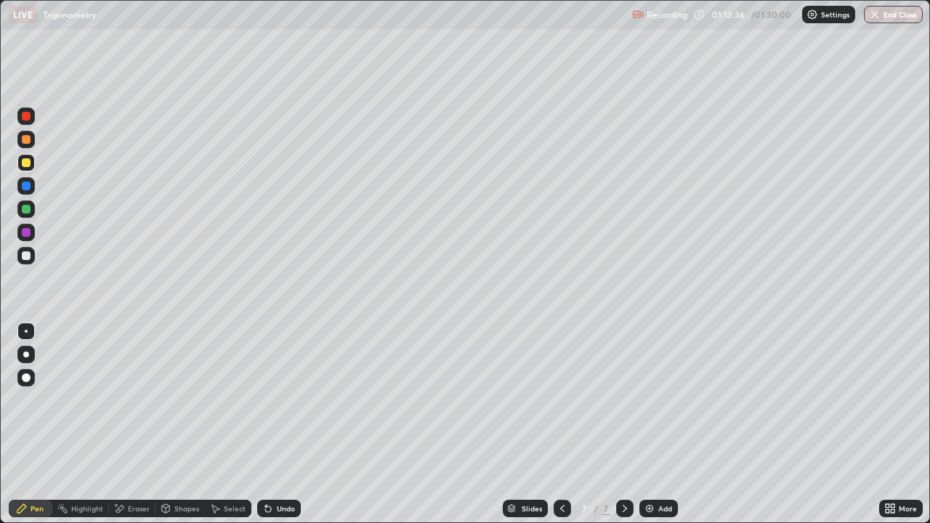
click at [274, 424] on div "Undo" at bounding box center [279, 508] width 44 height 17
click at [270, 424] on icon at bounding box center [268, 509] width 12 height 12
click at [145, 424] on div "Eraser" at bounding box center [139, 508] width 22 height 7
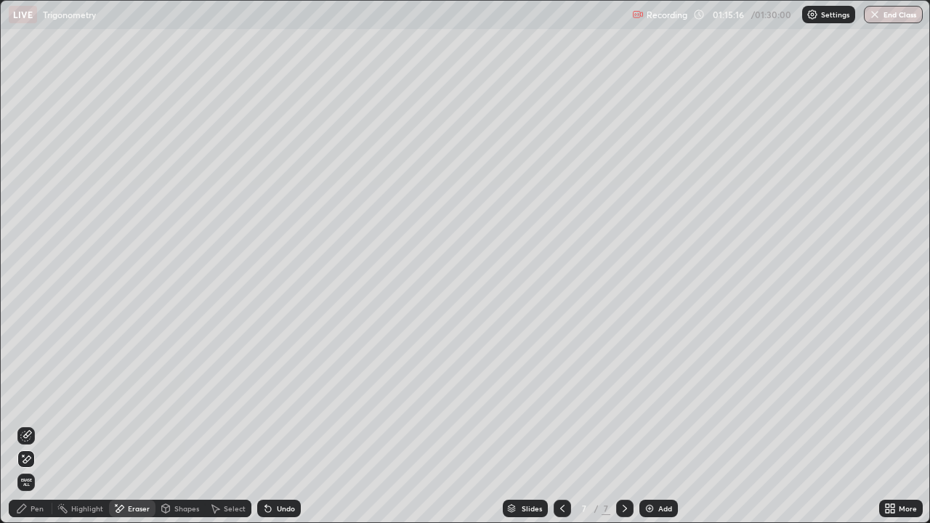
click at [42, 424] on div "Pen" at bounding box center [37, 508] width 13 height 7
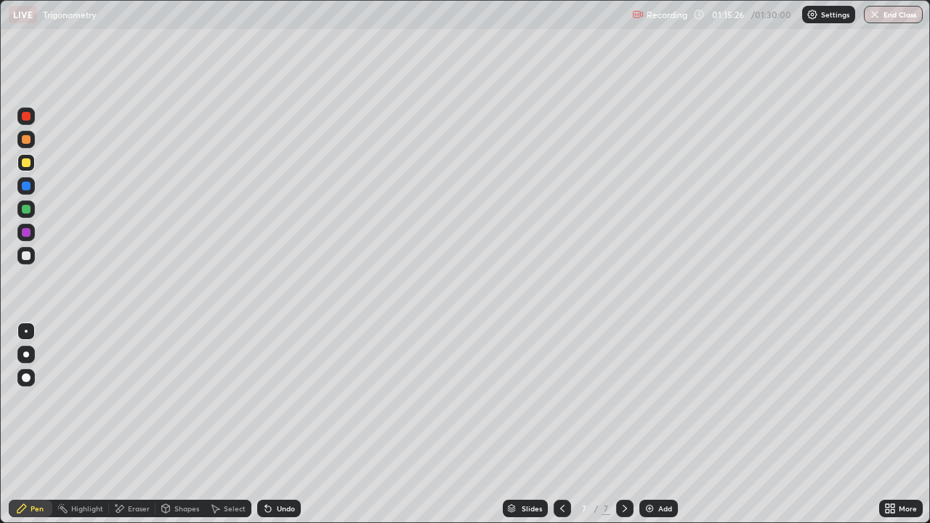
click at [27, 256] on div at bounding box center [26, 255] width 9 height 9
click at [143, 424] on div "Eraser" at bounding box center [139, 508] width 22 height 7
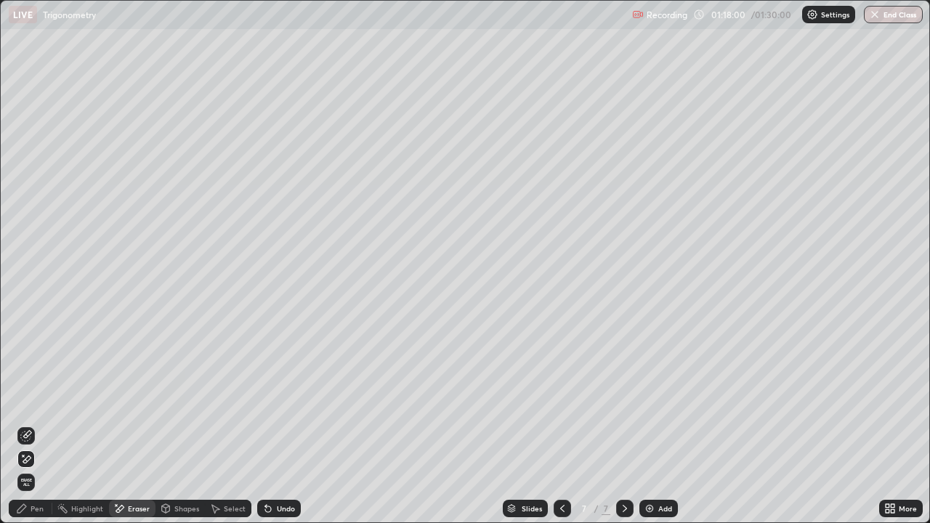
click at [21, 424] on icon at bounding box center [21, 508] width 9 height 9
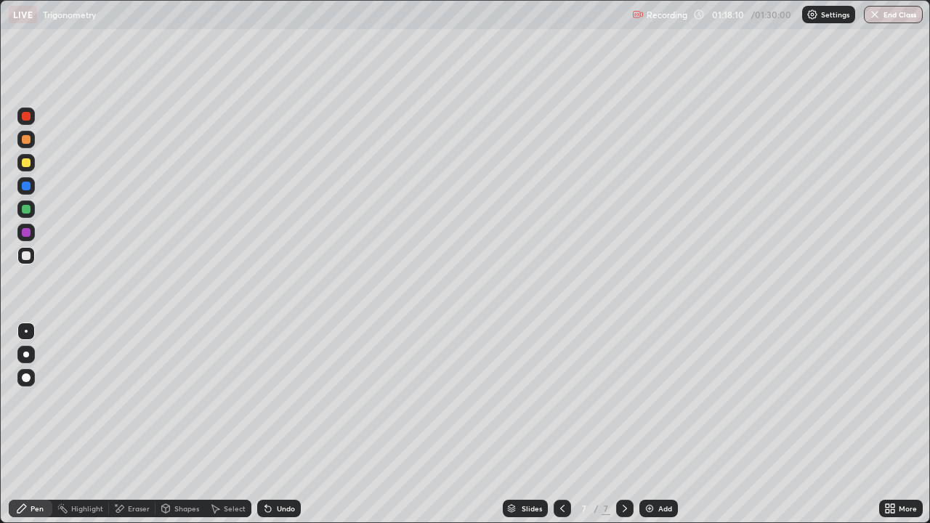
click at [286, 424] on div "Undo" at bounding box center [286, 508] width 18 height 7
click at [277, 424] on div "Undo" at bounding box center [286, 508] width 18 height 7
click at [272, 424] on icon at bounding box center [268, 509] width 12 height 12
click at [271, 424] on div "Undo" at bounding box center [279, 508] width 44 height 17
click at [276, 424] on div "Undo" at bounding box center [279, 508] width 44 height 17
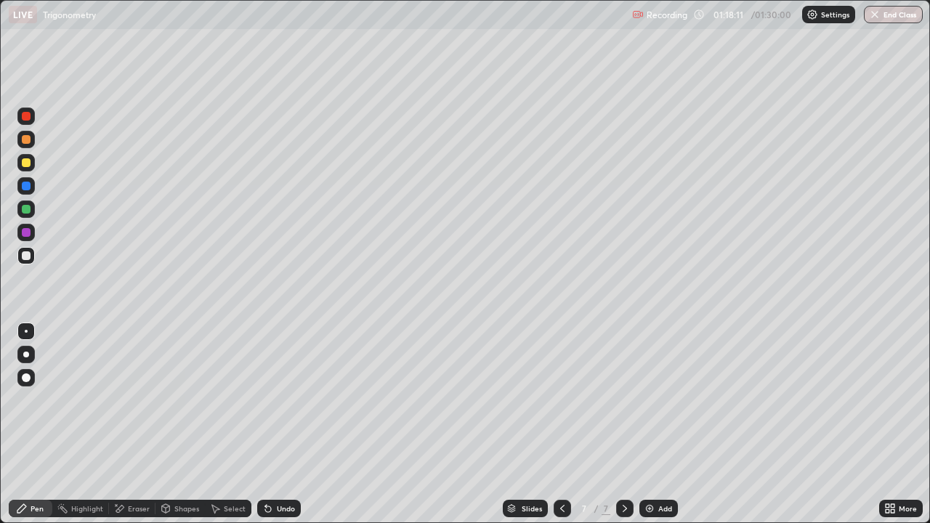
click at [279, 424] on div "Undo" at bounding box center [279, 508] width 44 height 17
click at [276, 424] on div "Undo" at bounding box center [279, 508] width 44 height 17
click at [282, 424] on div "Undo" at bounding box center [279, 508] width 44 height 17
click at [281, 424] on div "Undo" at bounding box center [279, 508] width 44 height 17
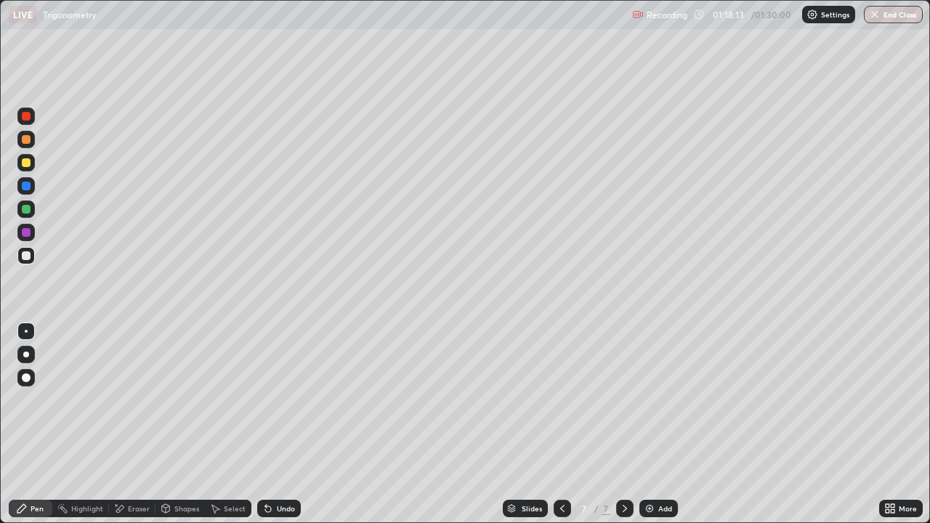
click at [281, 424] on div "Undo" at bounding box center [279, 508] width 44 height 17
click at [283, 424] on div "Undo" at bounding box center [279, 508] width 44 height 17
click at [282, 424] on div "Undo" at bounding box center [279, 508] width 44 height 17
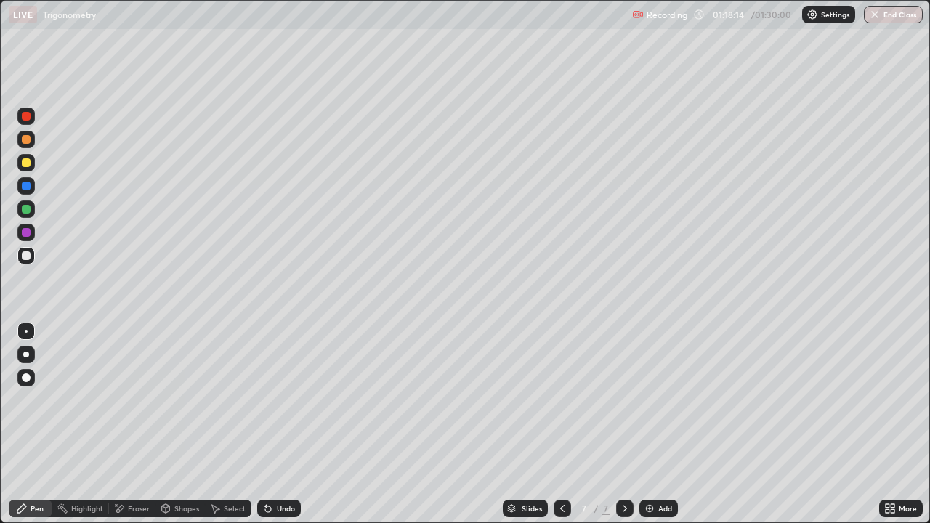
click at [280, 424] on div "Undo" at bounding box center [279, 508] width 44 height 17
click at [281, 424] on div "Undo" at bounding box center [279, 508] width 44 height 17
click at [283, 424] on div "Undo" at bounding box center [279, 508] width 44 height 17
click at [288, 424] on div "Undo" at bounding box center [279, 508] width 44 height 17
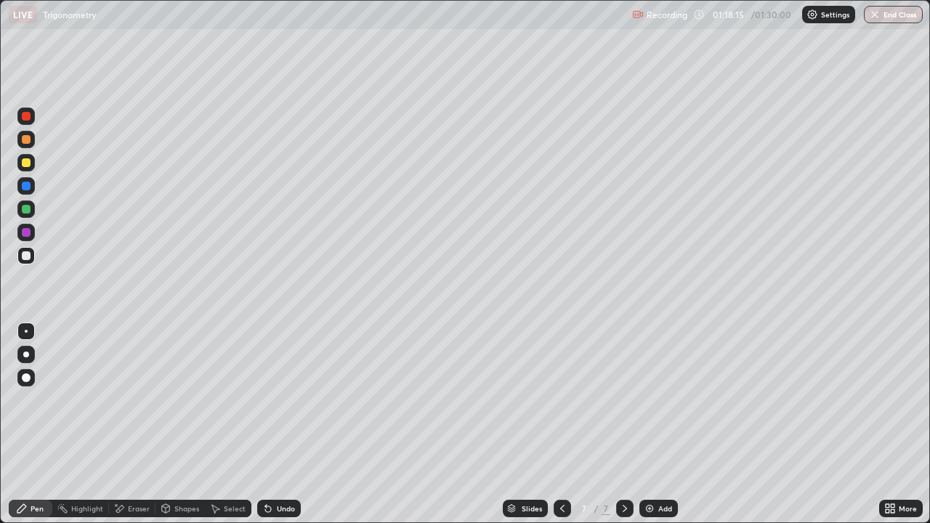
click at [288, 424] on div "Undo" at bounding box center [279, 508] width 44 height 17
click at [286, 424] on div "Undo" at bounding box center [279, 508] width 44 height 17
click at [285, 424] on div "Undo" at bounding box center [279, 508] width 44 height 17
click at [284, 424] on div "Undo" at bounding box center [279, 508] width 44 height 17
click at [283, 424] on div "Undo" at bounding box center [279, 508] width 44 height 17
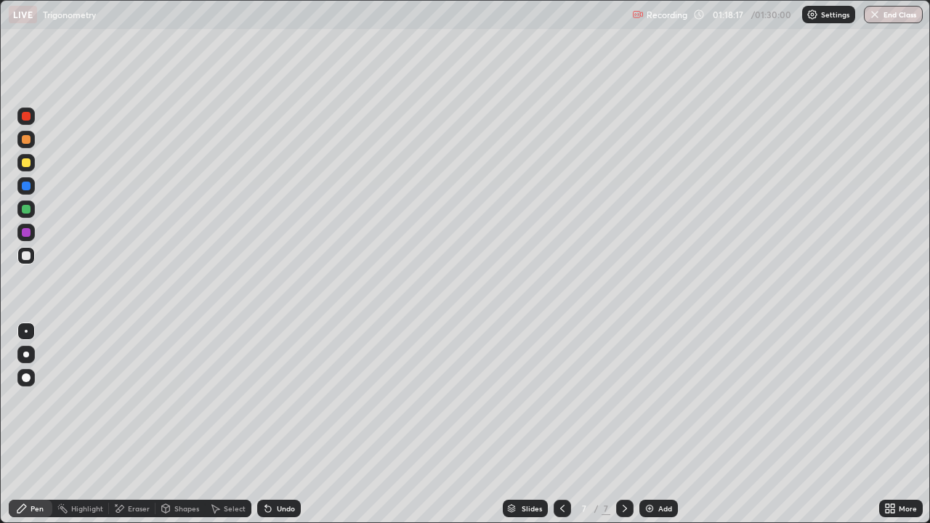
click at [285, 424] on div "Undo" at bounding box center [279, 508] width 44 height 17
click at [289, 424] on div "Undo" at bounding box center [279, 508] width 44 height 17
click at [288, 424] on div "Undo" at bounding box center [279, 508] width 44 height 17
click at [286, 424] on div "Undo" at bounding box center [279, 508] width 44 height 17
click at [284, 424] on div "Undo" at bounding box center [279, 508] width 44 height 17
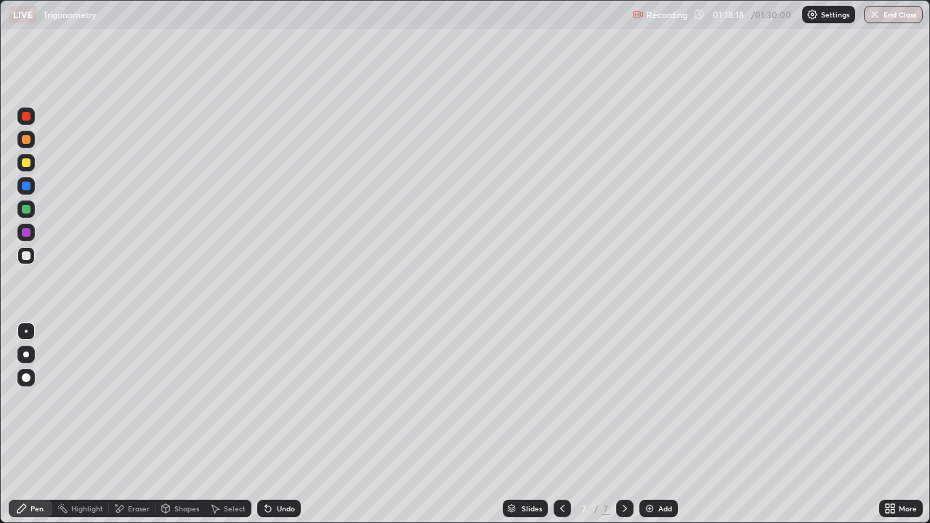
click at [286, 424] on div "Undo" at bounding box center [279, 508] width 44 height 17
click at [285, 424] on div "Undo" at bounding box center [286, 508] width 18 height 7
click at [285, 424] on div "Undo" at bounding box center [279, 508] width 44 height 17
click at [282, 424] on div "Undo" at bounding box center [279, 508] width 44 height 17
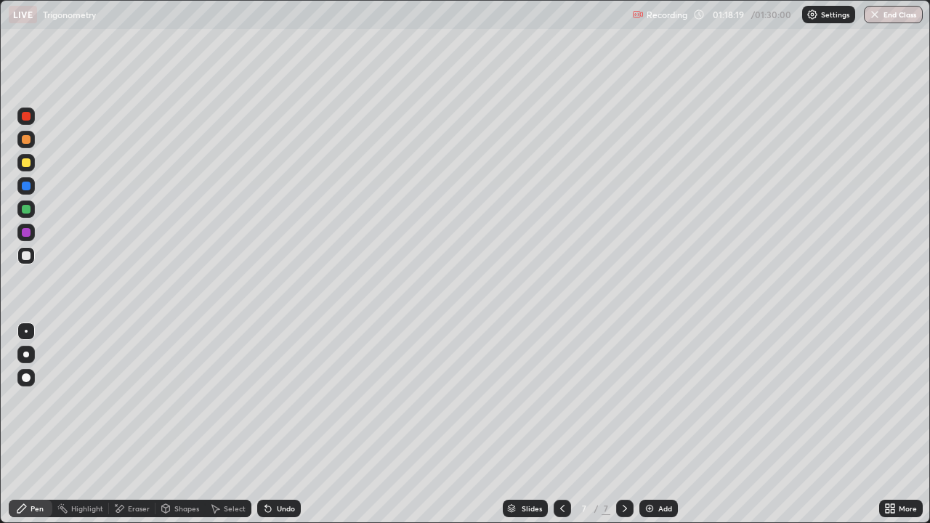
click at [283, 424] on div "Undo" at bounding box center [279, 508] width 44 height 17
click at [286, 424] on div "Undo" at bounding box center [279, 508] width 44 height 17
click at [288, 424] on div "Undo" at bounding box center [279, 508] width 44 height 17
click at [286, 424] on div "Undo" at bounding box center [279, 508] width 44 height 17
click at [287, 424] on div "Undo" at bounding box center [279, 508] width 44 height 17
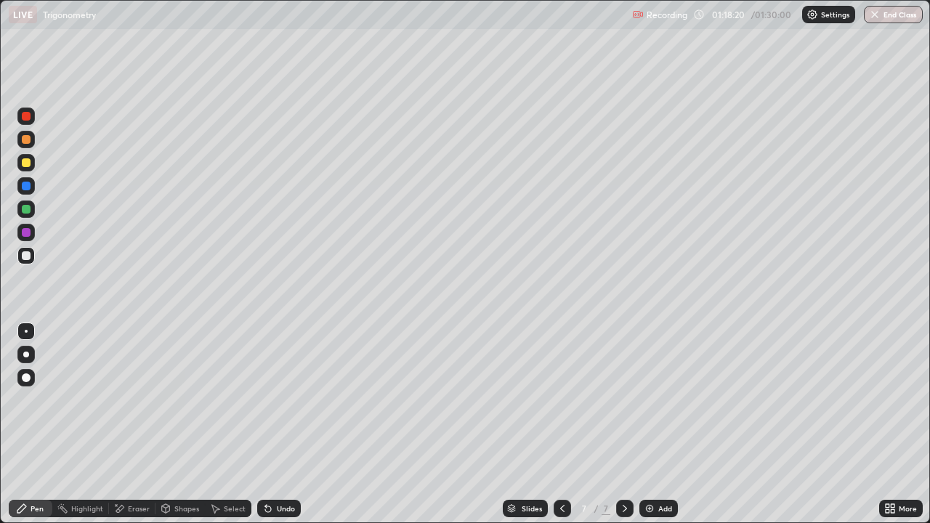
click at [288, 424] on div "Undo" at bounding box center [286, 508] width 18 height 7
click at [287, 424] on div "Undo" at bounding box center [279, 508] width 44 height 17
click at [286, 424] on div "Undo" at bounding box center [286, 508] width 18 height 7
click at [281, 424] on div "Undo" at bounding box center [286, 508] width 18 height 7
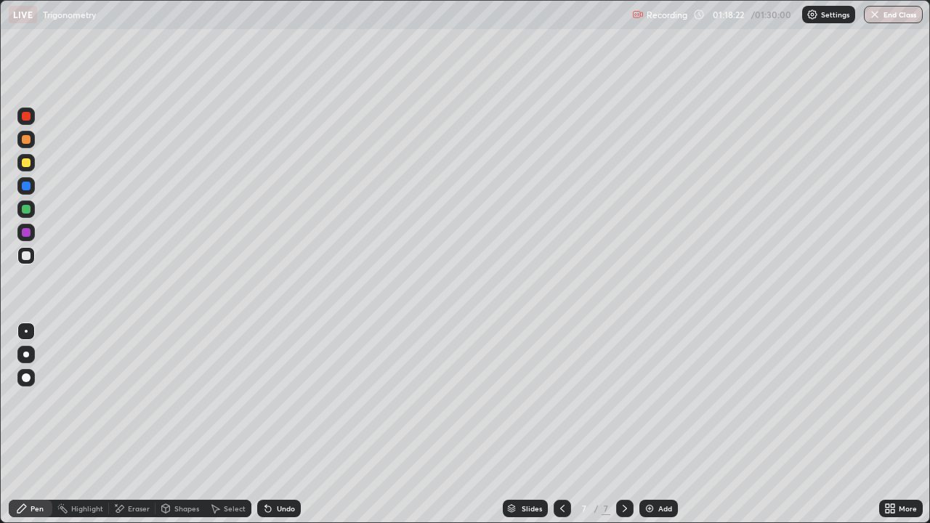
click at [287, 424] on div "Undo" at bounding box center [286, 508] width 18 height 7
click at [284, 424] on div "Undo" at bounding box center [286, 508] width 18 height 7
click at [283, 424] on div "Undo" at bounding box center [286, 508] width 18 height 7
click at [282, 424] on div "Undo" at bounding box center [286, 508] width 18 height 7
click at [279, 424] on div "Undo" at bounding box center [286, 508] width 18 height 7
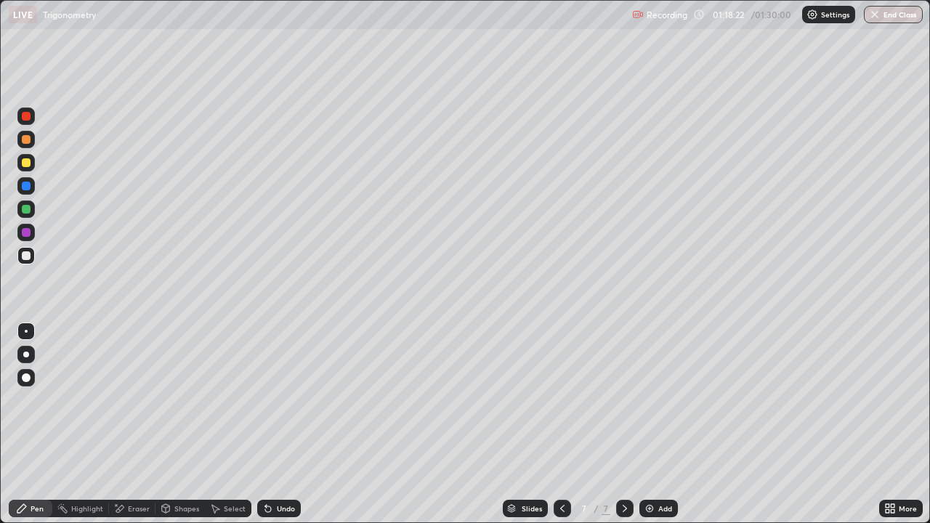
click at [278, 424] on div "Undo" at bounding box center [286, 508] width 18 height 7
click at [281, 424] on div "Undo" at bounding box center [286, 508] width 18 height 7
click at [283, 424] on div "Undo" at bounding box center [279, 508] width 44 height 17
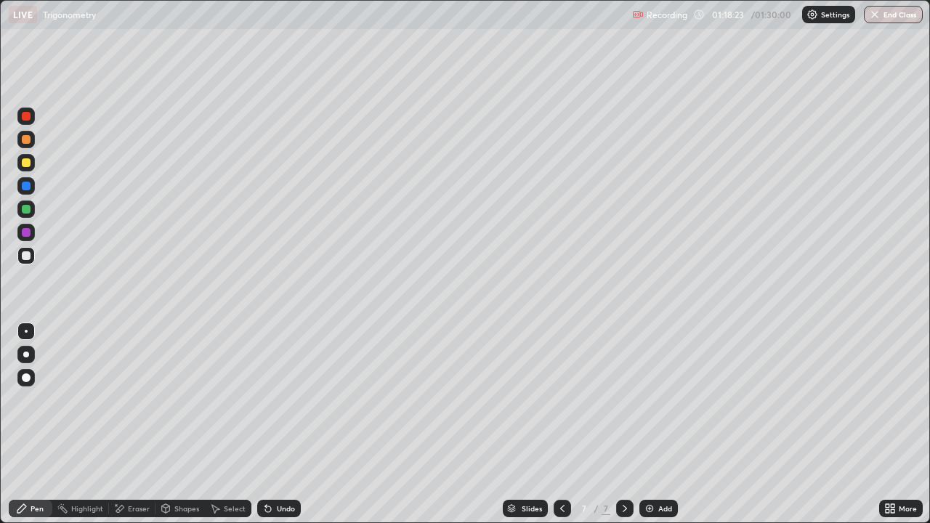
click at [283, 424] on div "Undo" at bounding box center [279, 508] width 44 height 17
click at [284, 424] on div "Undo" at bounding box center [286, 508] width 18 height 7
click at [283, 424] on div "Undo" at bounding box center [286, 508] width 18 height 7
click at [284, 424] on div "Undo" at bounding box center [286, 508] width 18 height 7
click at [283, 424] on div "Undo" at bounding box center [286, 508] width 18 height 7
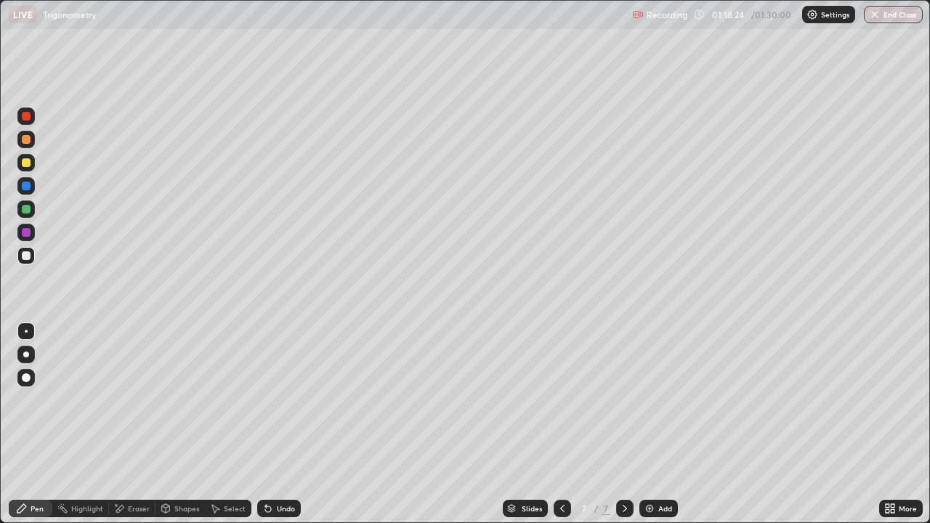
click at [281, 424] on div "Undo" at bounding box center [279, 508] width 44 height 17
click at [279, 424] on div "Undo" at bounding box center [279, 508] width 44 height 17
click at [281, 424] on div "Undo" at bounding box center [279, 508] width 44 height 17
click at [279, 424] on div "Undo" at bounding box center [279, 508] width 44 height 17
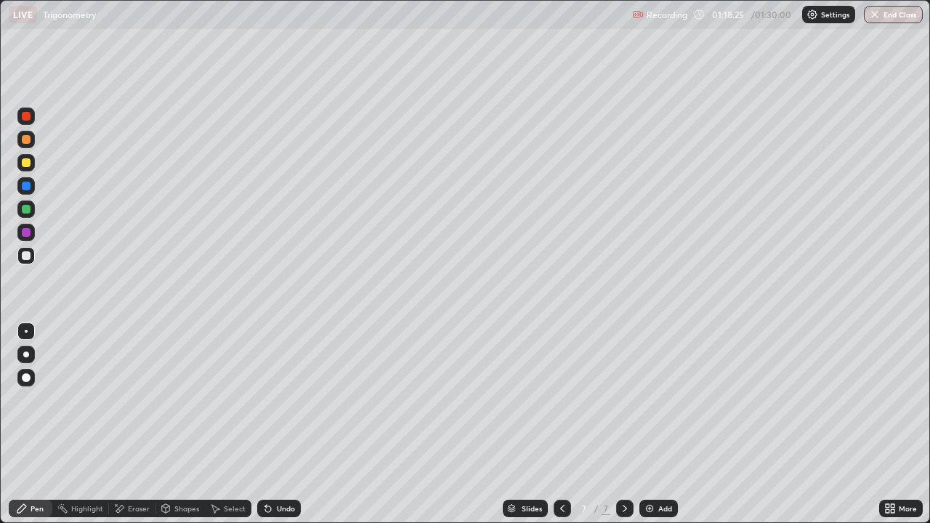
click at [280, 424] on div "Undo" at bounding box center [286, 508] width 18 height 7
click at [281, 424] on div "Undo" at bounding box center [286, 508] width 18 height 7
click at [280, 424] on div "Undo" at bounding box center [279, 508] width 44 height 17
click at [279, 424] on div "Undo" at bounding box center [279, 508] width 44 height 17
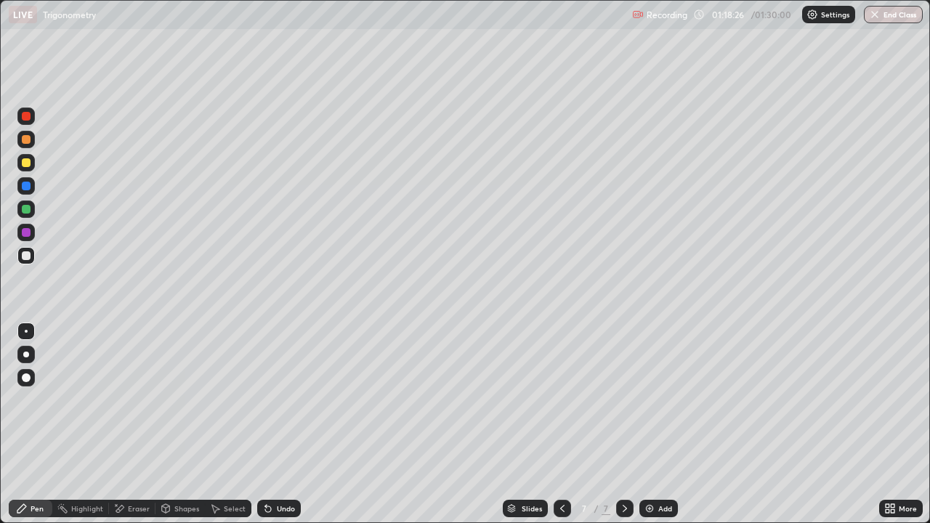
click at [278, 424] on div "Undo" at bounding box center [286, 508] width 18 height 7
click at [277, 424] on div "Undo" at bounding box center [286, 508] width 18 height 7
click at [278, 424] on div "Undo" at bounding box center [286, 508] width 18 height 7
click at [277, 424] on div "Undo" at bounding box center [286, 508] width 18 height 7
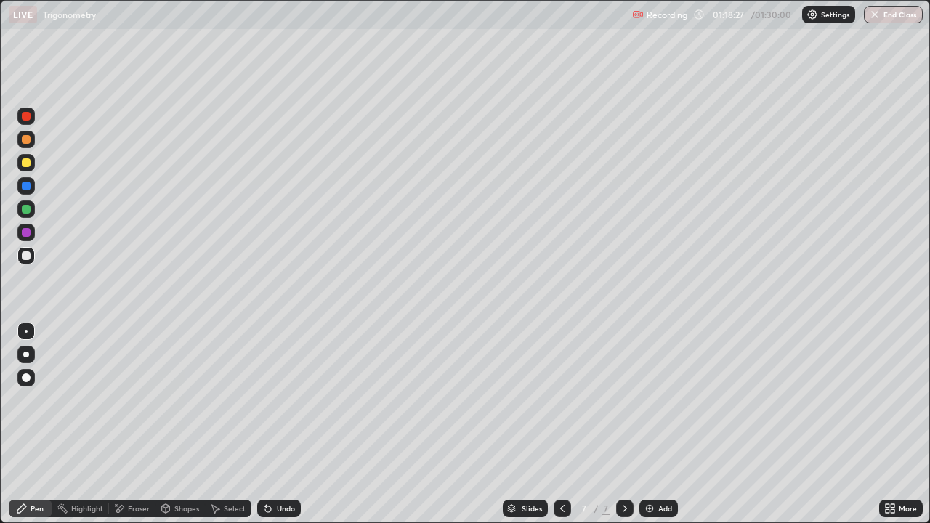
click at [277, 424] on div "Undo" at bounding box center [286, 508] width 18 height 7
click at [275, 424] on div "Undo" at bounding box center [279, 508] width 44 height 17
click at [274, 424] on div "Undo" at bounding box center [279, 508] width 44 height 17
click at [272, 424] on icon at bounding box center [268, 509] width 12 height 12
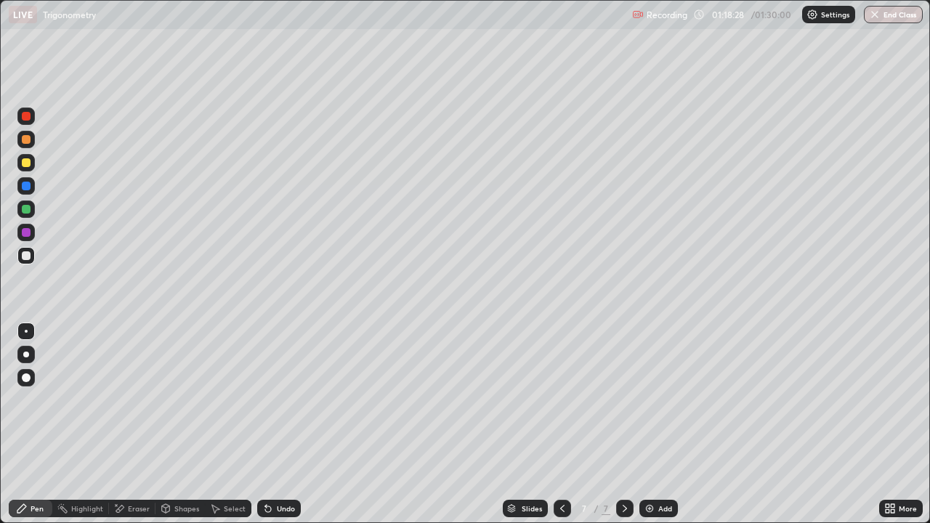
click at [273, 424] on div "Undo" at bounding box center [279, 508] width 44 height 17
click at [274, 424] on div "Undo" at bounding box center [279, 508] width 44 height 17
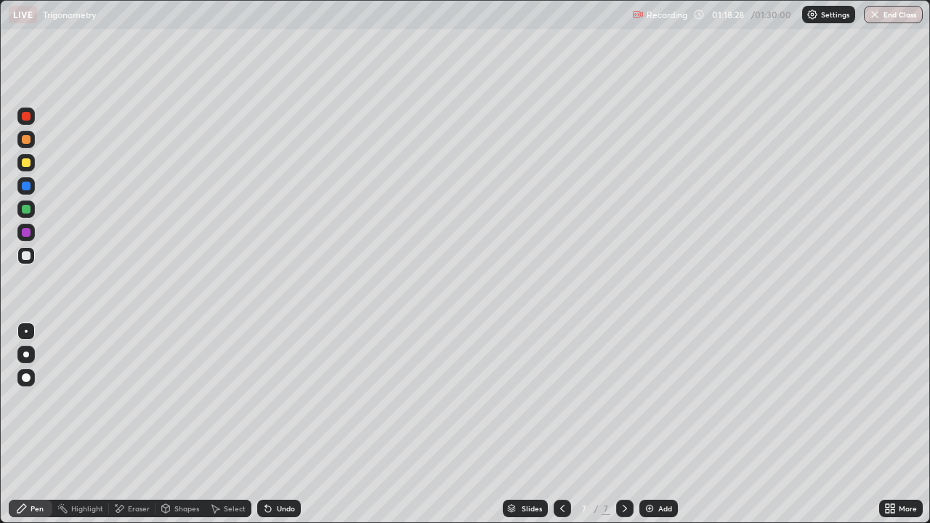
click at [275, 424] on div "Undo" at bounding box center [279, 508] width 44 height 17
click at [276, 424] on div "Undo" at bounding box center [279, 508] width 44 height 17
click at [275, 424] on div "Undo" at bounding box center [279, 508] width 44 height 17
click at [276, 424] on div "Undo" at bounding box center [279, 508] width 44 height 17
click at [273, 424] on div "Undo" at bounding box center [279, 508] width 44 height 17
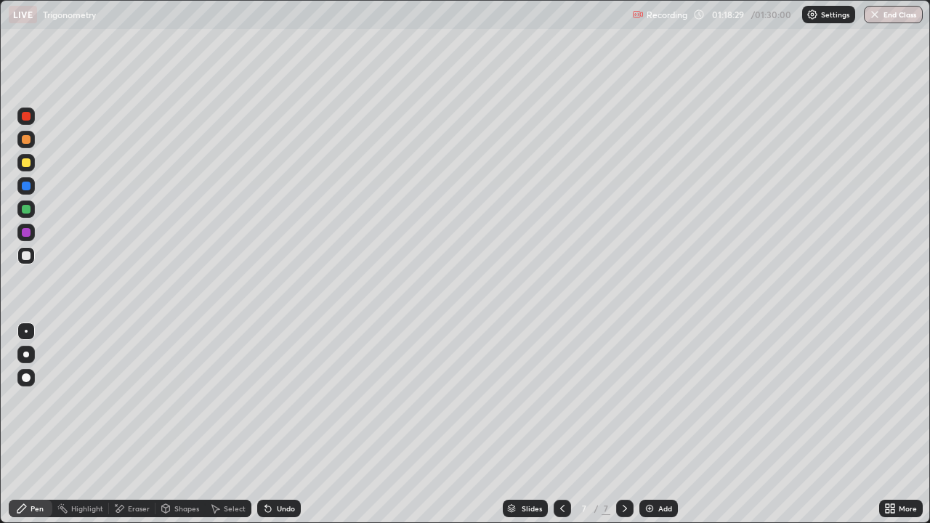
click at [273, 424] on div "Undo" at bounding box center [279, 508] width 44 height 17
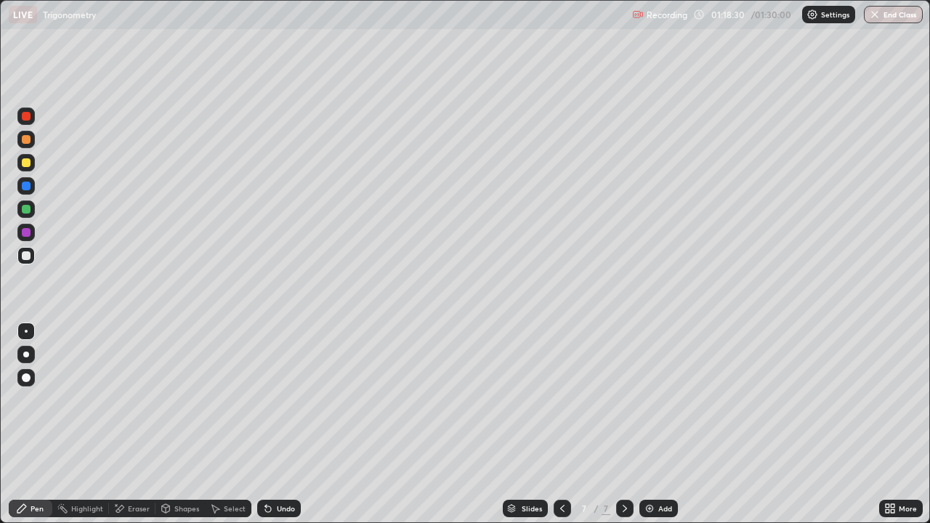
click at [272, 424] on div "Undo" at bounding box center [279, 508] width 44 height 17
click at [142, 424] on div "Eraser" at bounding box center [139, 508] width 22 height 7
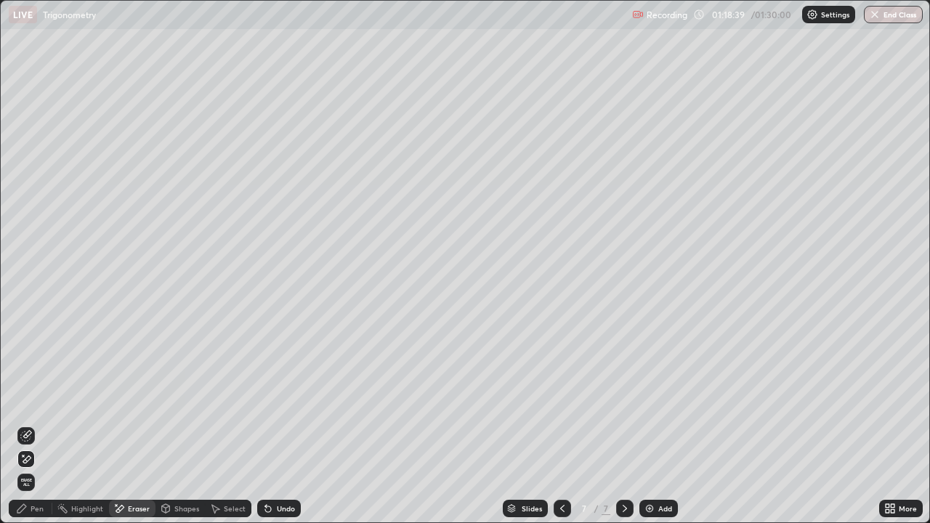
click at [292, 424] on div "Undo" at bounding box center [286, 508] width 18 height 7
click at [282, 424] on div "Undo" at bounding box center [286, 508] width 18 height 7
click at [287, 424] on div "Undo" at bounding box center [279, 508] width 44 height 17
click at [281, 424] on div "Undo" at bounding box center [286, 508] width 18 height 7
click at [284, 424] on div "Undo" at bounding box center [286, 508] width 18 height 7
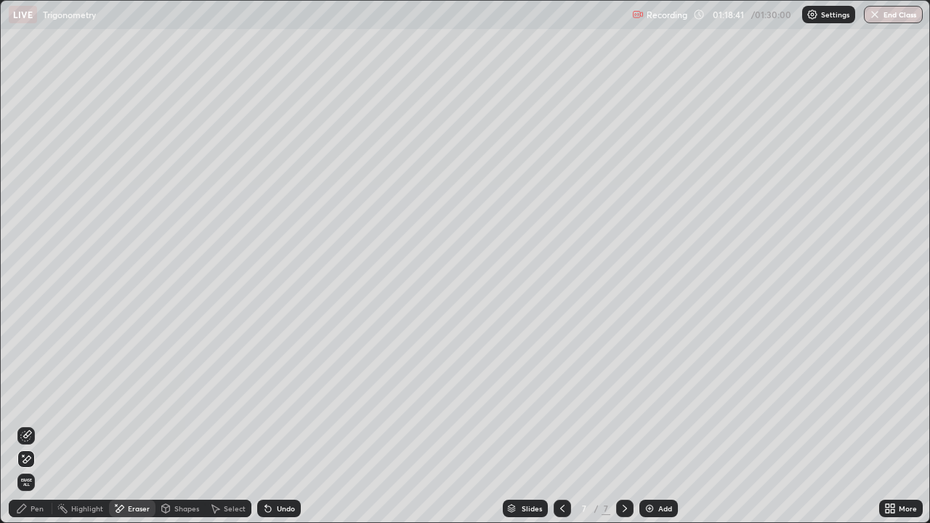
click at [289, 424] on div "Undo" at bounding box center [286, 508] width 18 height 7
click at [283, 424] on div "Undo" at bounding box center [286, 508] width 18 height 7
click at [281, 424] on div "Undo" at bounding box center [286, 508] width 18 height 7
click at [284, 424] on div "Undo" at bounding box center [279, 508] width 44 height 17
click at [291, 424] on div "Undo" at bounding box center [279, 508] width 44 height 17
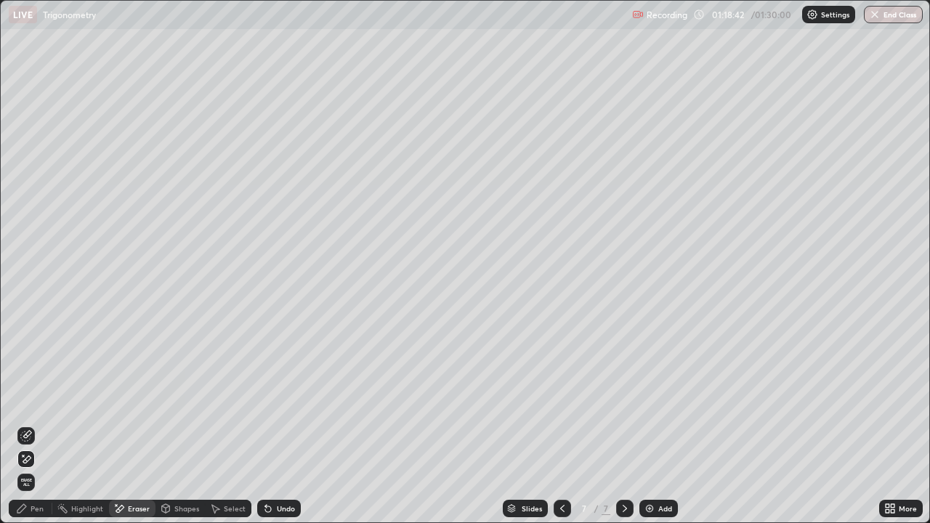
click at [291, 424] on div "Undo" at bounding box center [286, 508] width 18 height 7
click at [286, 424] on div "Undo" at bounding box center [286, 508] width 18 height 7
click at [288, 424] on div "Undo" at bounding box center [286, 508] width 18 height 7
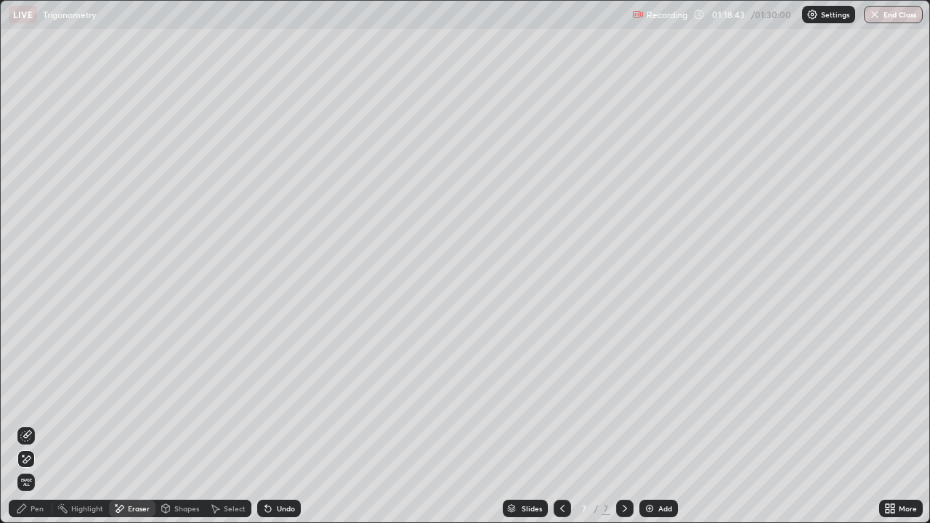
click at [289, 424] on div "Undo" at bounding box center [286, 508] width 18 height 7
click at [283, 424] on div "Undo" at bounding box center [286, 508] width 18 height 7
click at [292, 424] on div "Undo" at bounding box center [286, 508] width 18 height 7
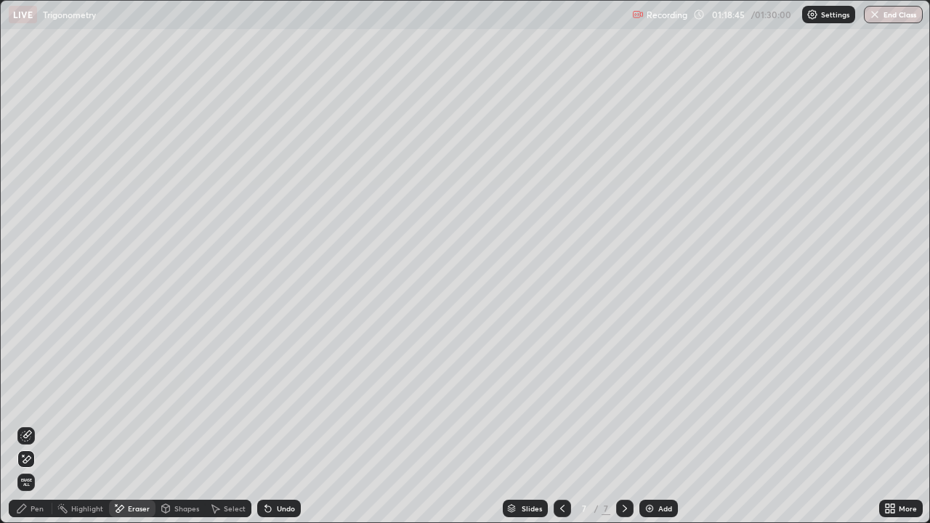
click at [283, 424] on div "Undo" at bounding box center [286, 508] width 18 height 7
click at [285, 424] on div "Undo" at bounding box center [279, 508] width 44 height 17
click at [284, 424] on div "Undo" at bounding box center [286, 508] width 18 height 7
click at [283, 424] on div "Undo" at bounding box center [286, 508] width 18 height 7
click at [284, 424] on div "Undo" at bounding box center [286, 508] width 18 height 7
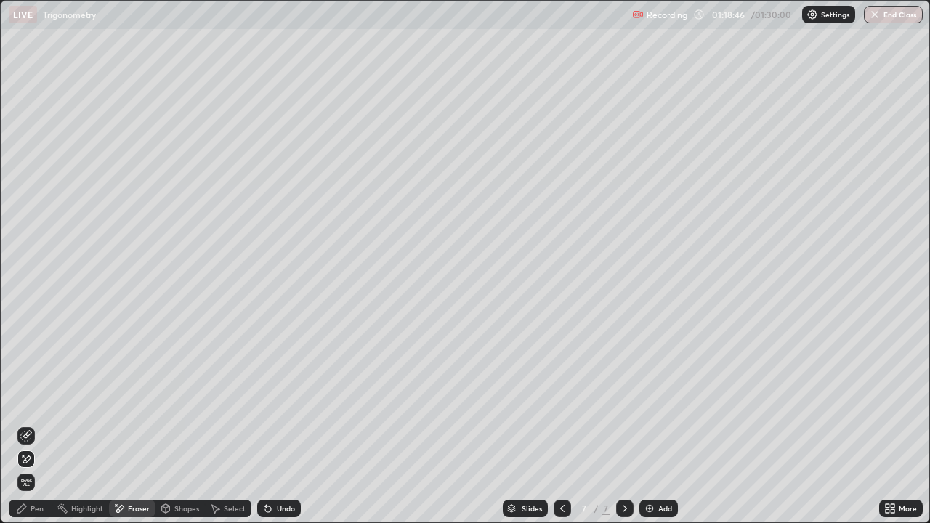
click at [285, 424] on div "Undo" at bounding box center [286, 508] width 18 height 7
click at [286, 424] on div "Undo" at bounding box center [279, 508] width 44 height 17
click at [287, 424] on div "Undo" at bounding box center [279, 508] width 44 height 17
click at [286, 424] on div "Undo" at bounding box center [286, 508] width 18 height 7
click at [287, 424] on div "Undo" at bounding box center [286, 508] width 18 height 7
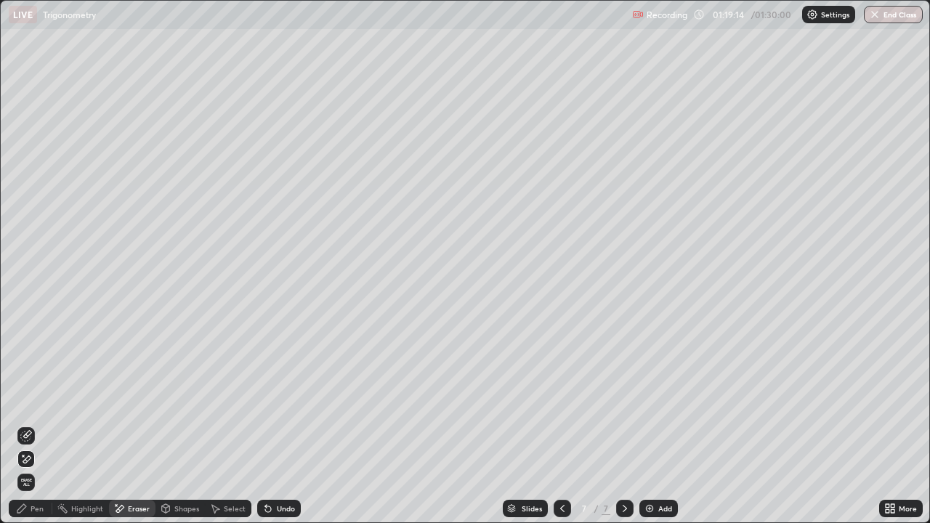
click at [288, 424] on div "Undo" at bounding box center [286, 508] width 18 height 7
click at [291, 424] on div "Undo" at bounding box center [279, 508] width 44 height 17
click at [20, 424] on icon at bounding box center [22, 509] width 12 height 12
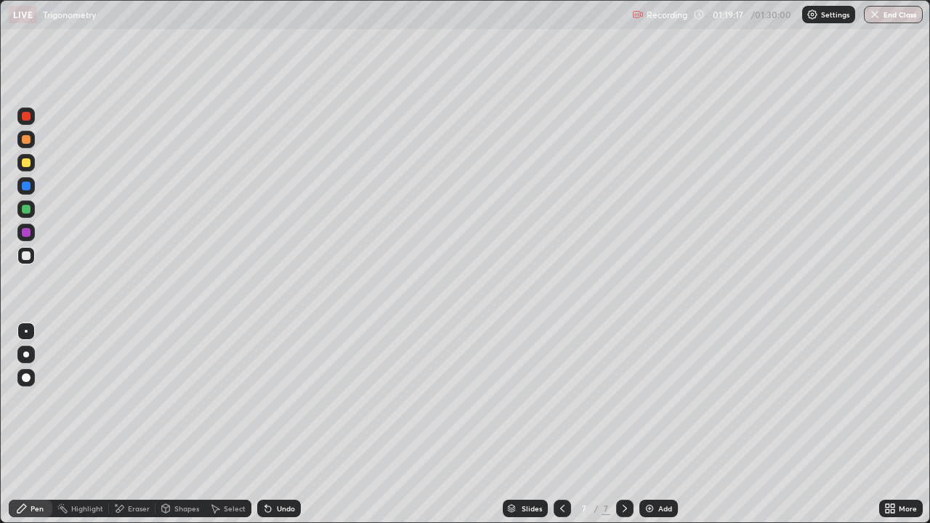
click at [141, 424] on div "Eraser" at bounding box center [139, 508] width 22 height 7
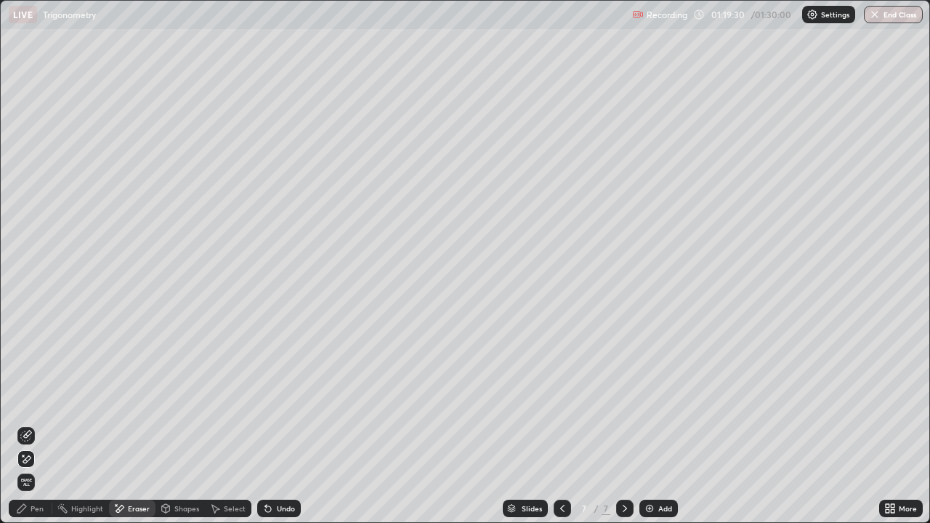
click at [36, 424] on div "Pen" at bounding box center [37, 508] width 13 height 7
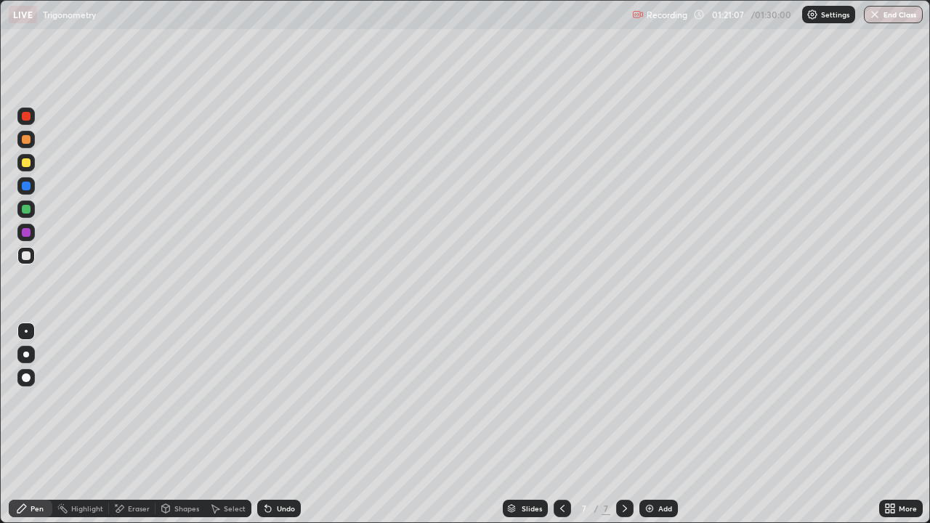
click at [797, 424] on div "Slides 7 / 7 Add" at bounding box center [590, 508] width 578 height 29
click at [816, 424] on div "Slides 7 / 7 Add" at bounding box center [590, 508] width 578 height 29
click at [819, 424] on div "Slides 7 / 7 Add" at bounding box center [590, 508] width 578 height 29
click at [273, 424] on div "Undo" at bounding box center [279, 508] width 44 height 17
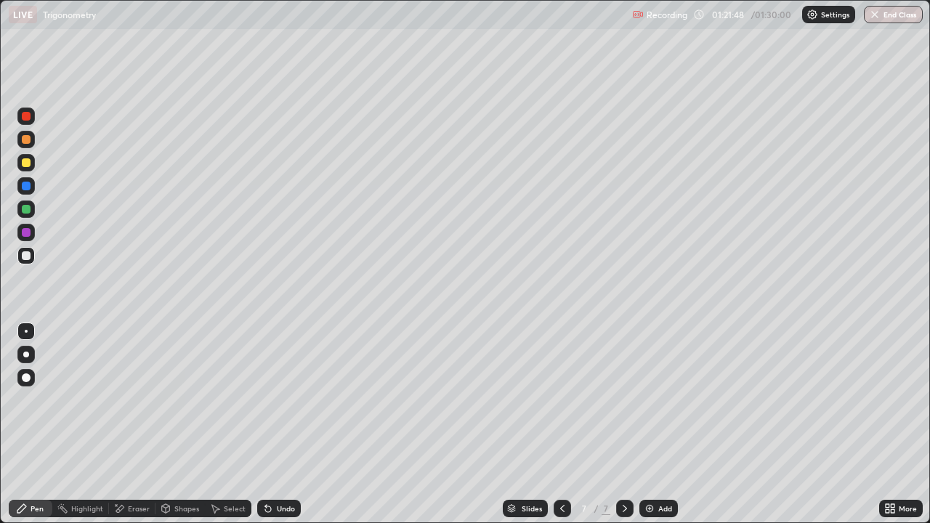
click at [881, 424] on div "More" at bounding box center [901, 508] width 44 height 29
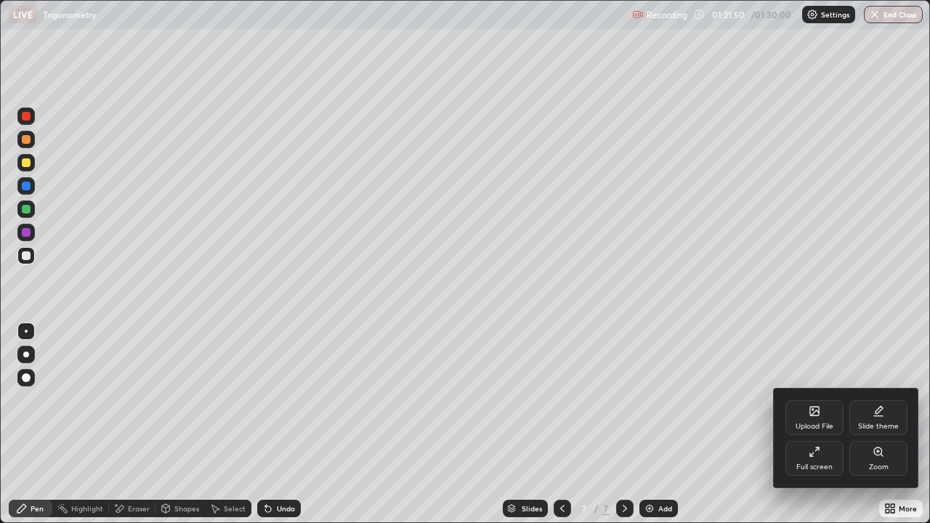
click at [577, 221] on div at bounding box center [465, 261] width 930 height 523
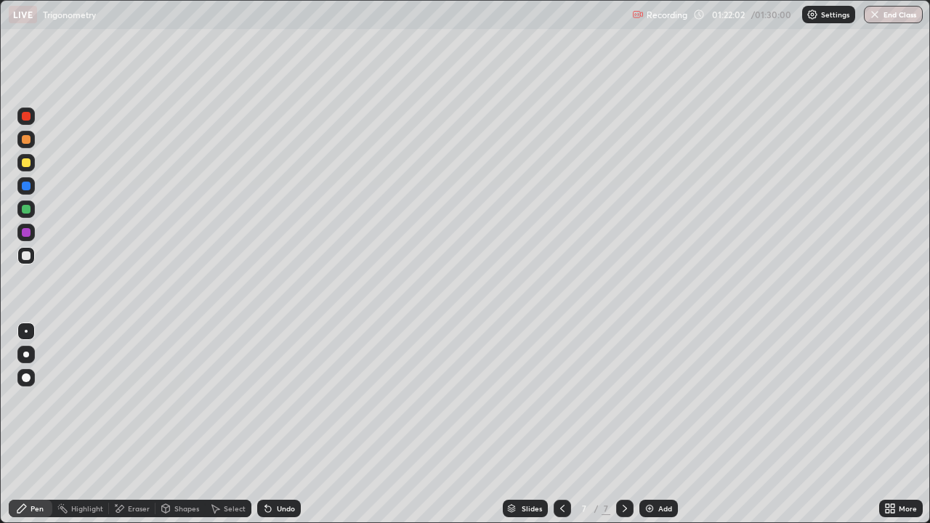
click at [145, 424] on div "Eraser" at bounding box center [132, 508] width 47 height 17
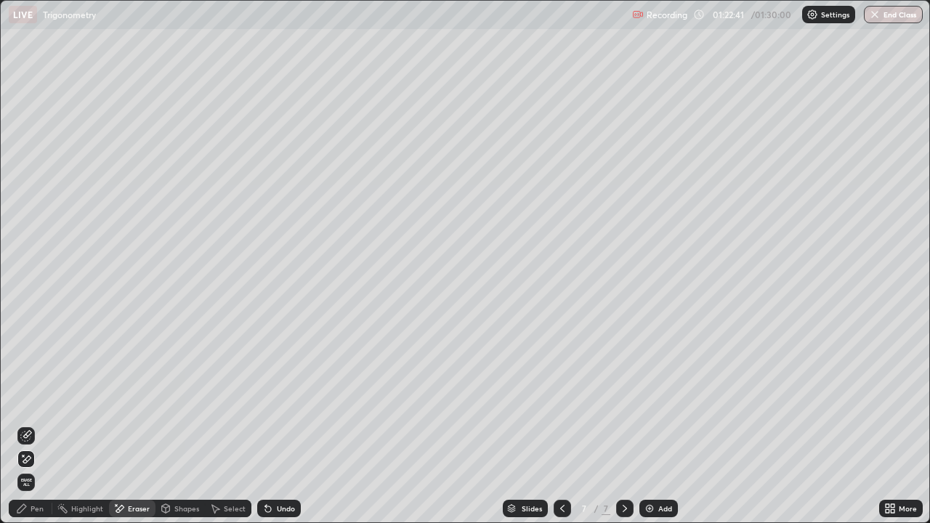
click at [33, 424] on div "Pen" at bounding box center [37, 508] width 13 height 7
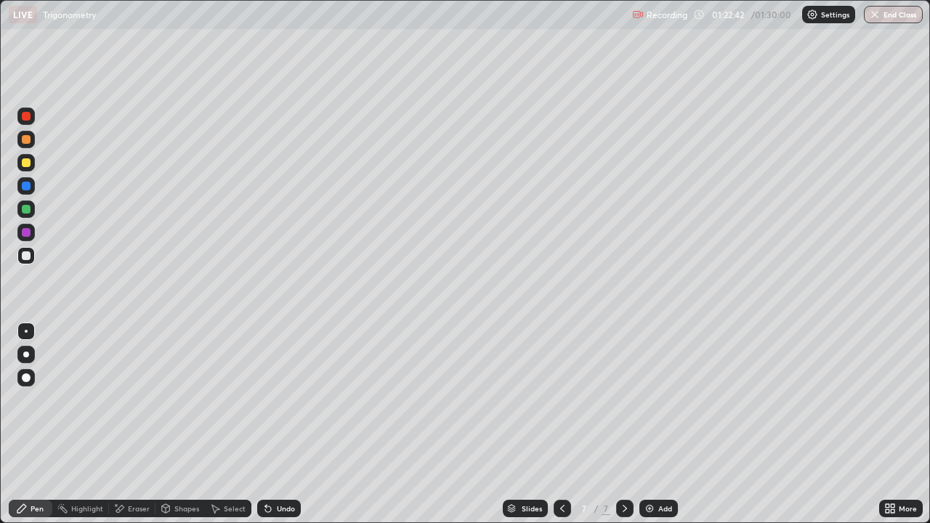
click at [28, 210] on div at bounding box center [26, 209] width 9 height 9
click at [25, 113] on div at bounding box center [26, 116] width 9 height 9
click at [722, 424] on div "Slides 7 / 7 Add" at bounding box center [590, 508] width 578 height 29
click at [908, 424] on div "More" at bounding box center [901, 508] width 44 height 17
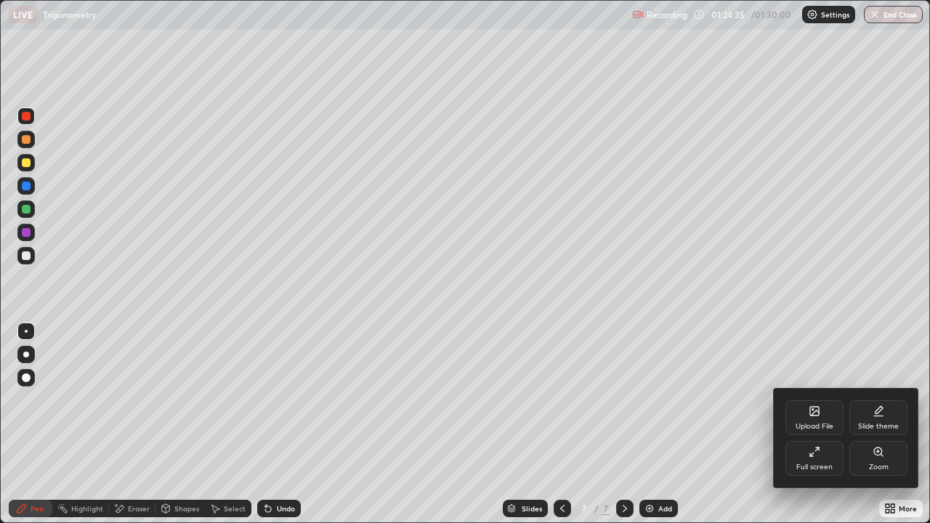
click at [826, 424] on div "Full screen" at bounding box center [815, 458] width 58 height 35
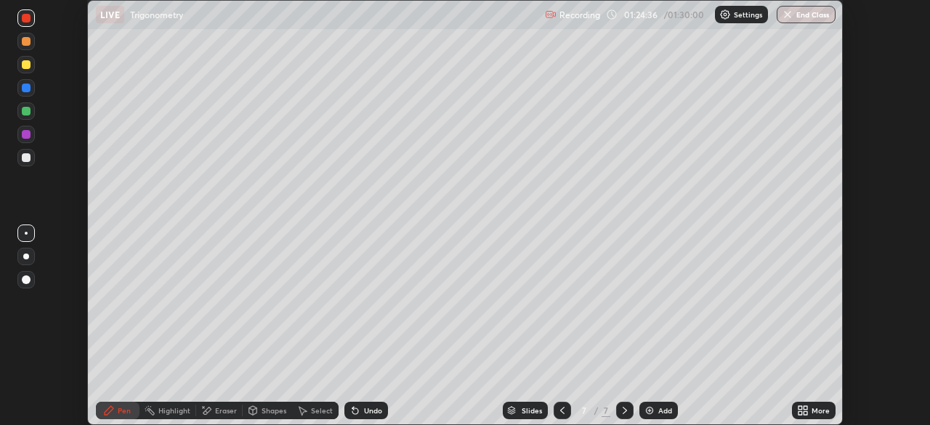
scroll to position [72244, 71739]
click at [808, 11] on button "End Class" at bounding box center [806, 14] width 59 height 17
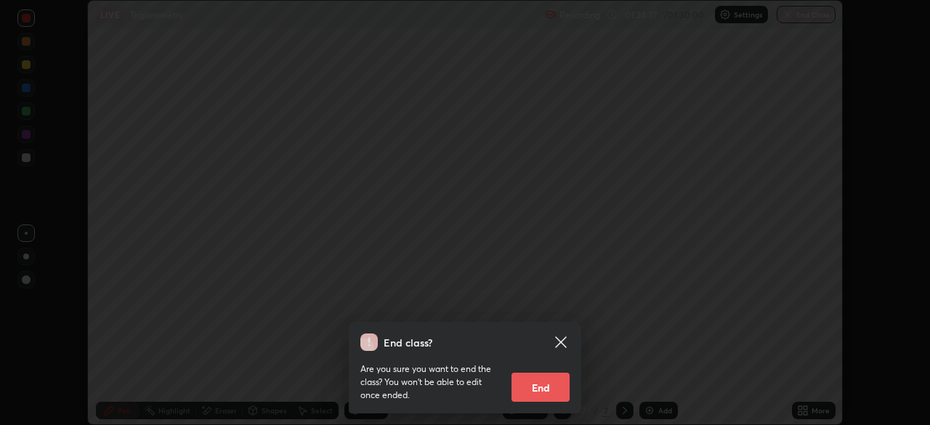
click at [538, 391] on button "End" at bounding box center [541, 387] width 58 height 29
